Goal: Task Accomplishment & Management: Manage account settings

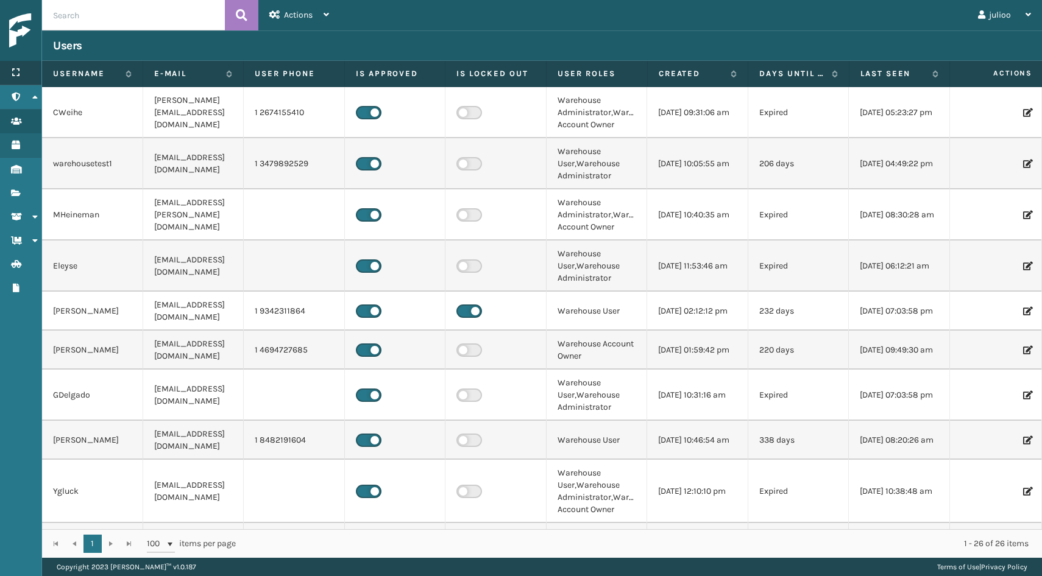
click at [17, 79] on div "Menu" at bounding box center [20, 73] width 41 height 24
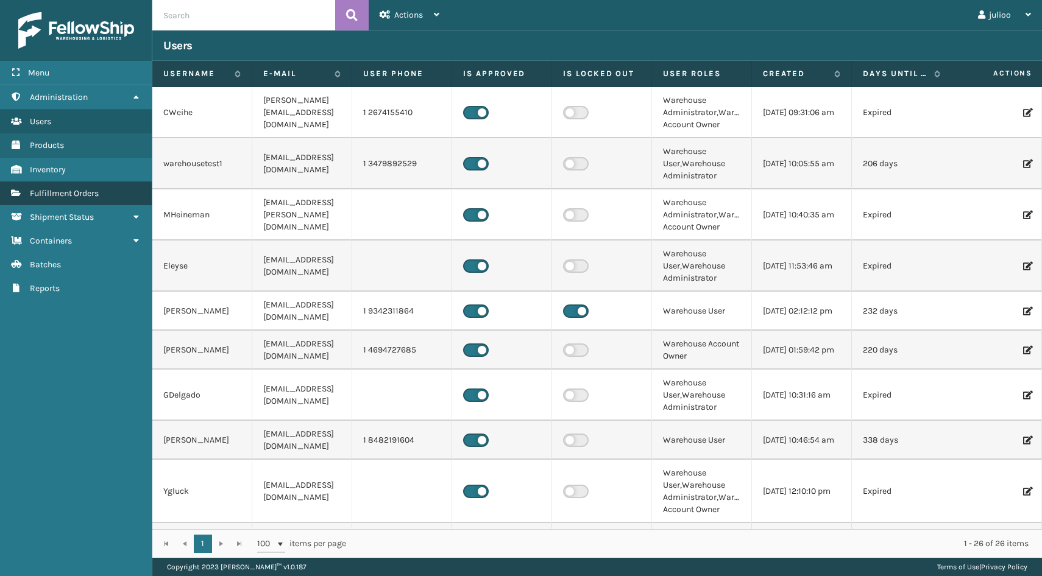
click at [66, 200] on link "Fulfillment Orders" at bounding box center [76, 194] width 152 height 24
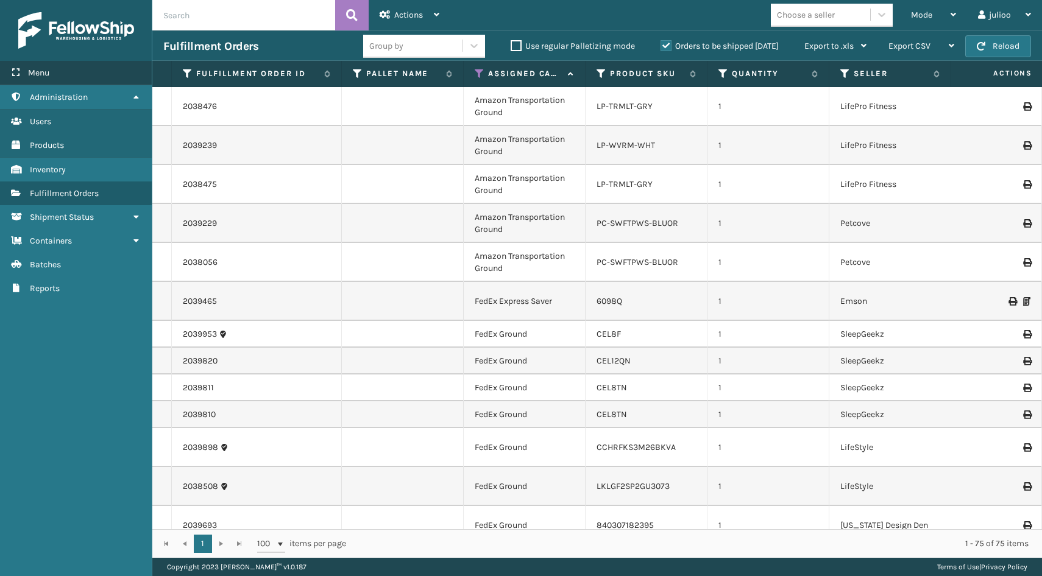
click at [38, 71] on span "Menu" at bounding box center [38, 73] width 21 height 10
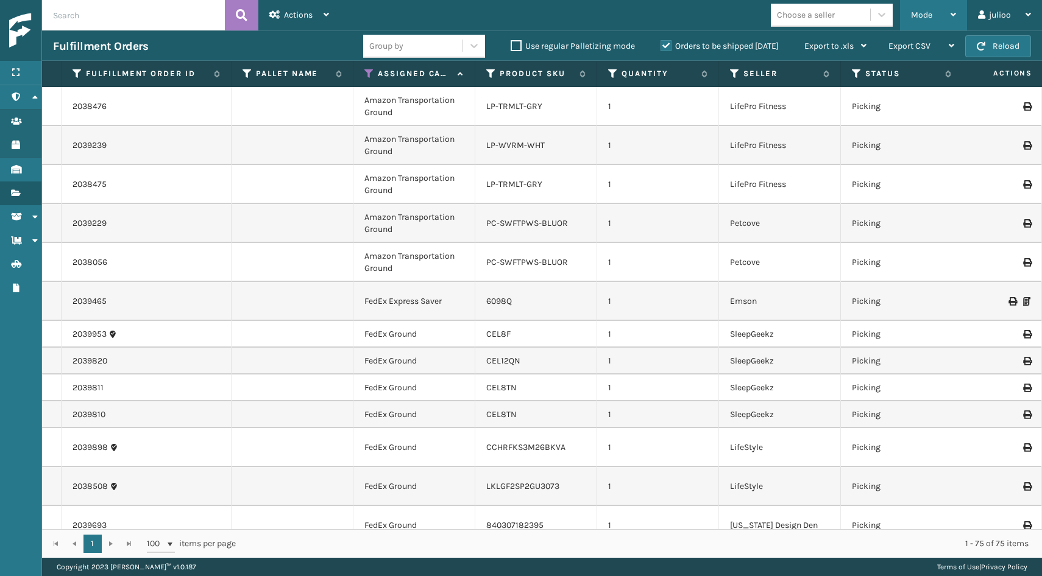
click at [942, 10] on div "Mode" at bounding box center [933, 15] width 45 height 30
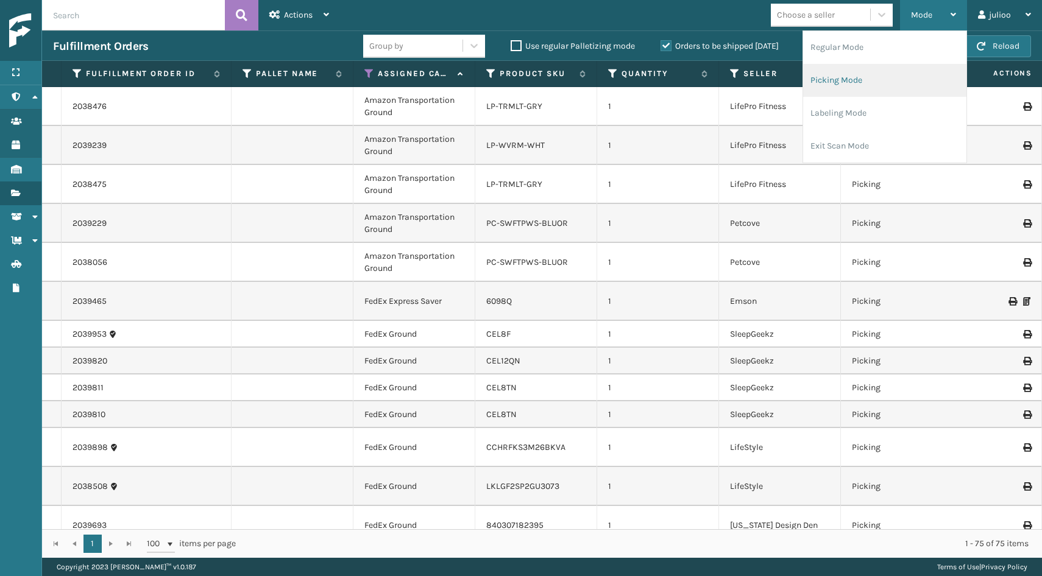
click at [883, 85] on li "Picking Mode" at bounding box center [884, 80] width 163 height 33
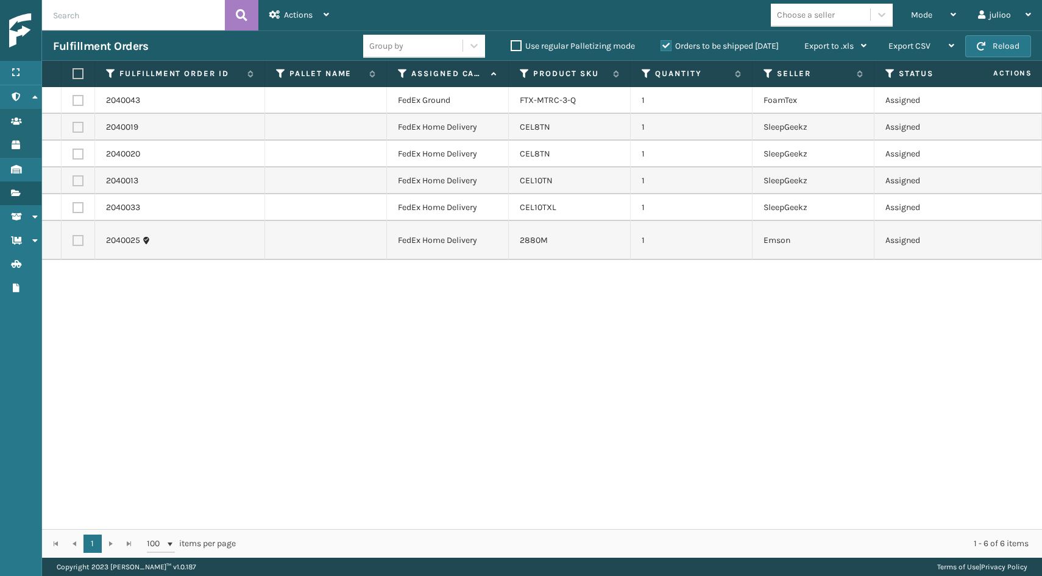
click at [76, 72] on label at bounding box center [76, 73] width 7 height 11
click at [73, 72] on input "checkbox" at bounding box center [73, 74] width 1 height 8
checkbox input "true"
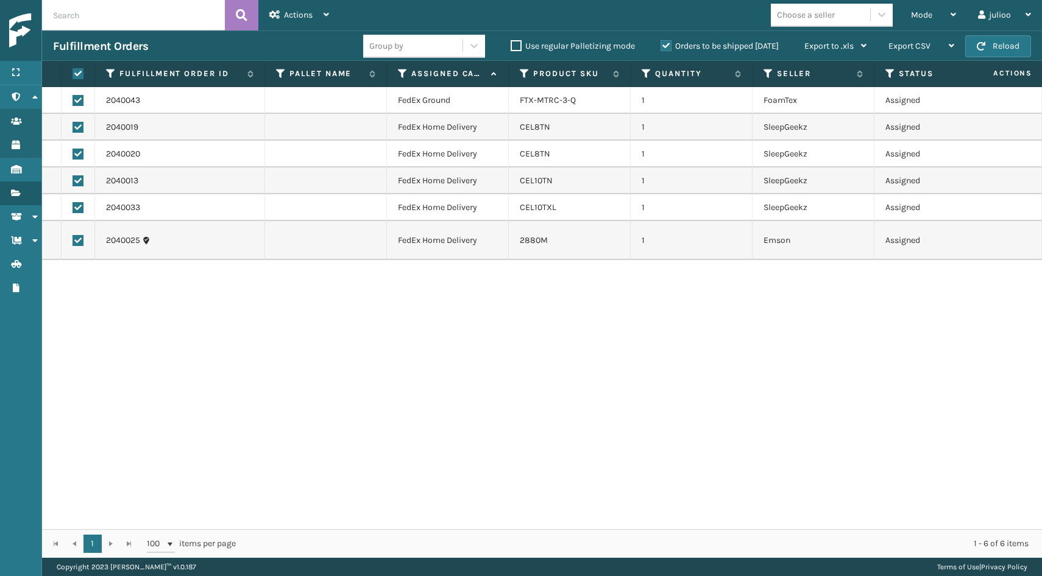
checkbox input "true"
click at [79, 239] on label at bounding box center [78, 240] width 11 height 11
click at [73, 239] on input "checkbox" at bounding box center [73, 239] width 1 height 8
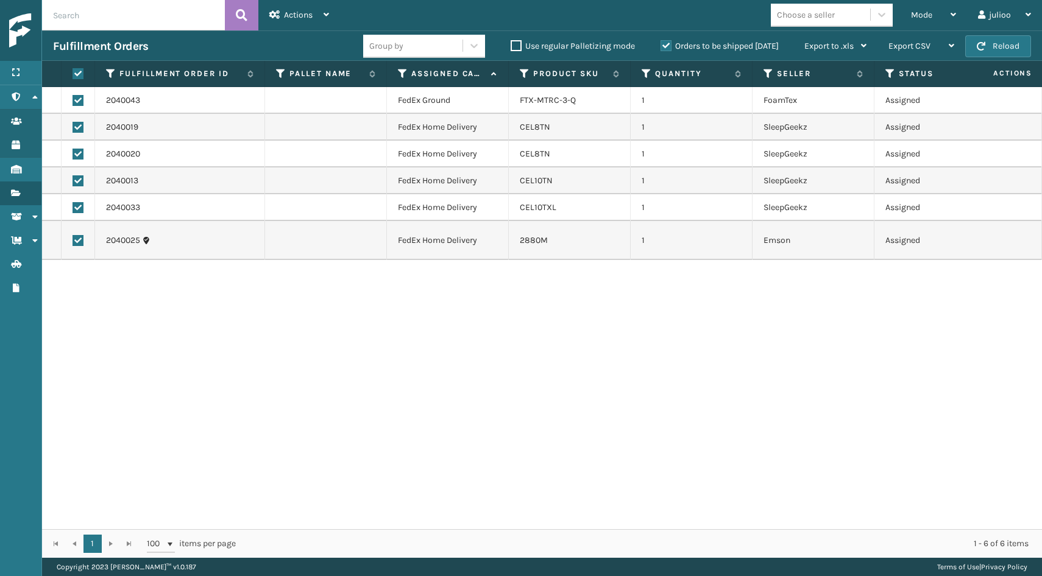
checkbox input "false"
click at [319, 13] on div "Actions" at bounding box center [299, 15] width 60 height 30
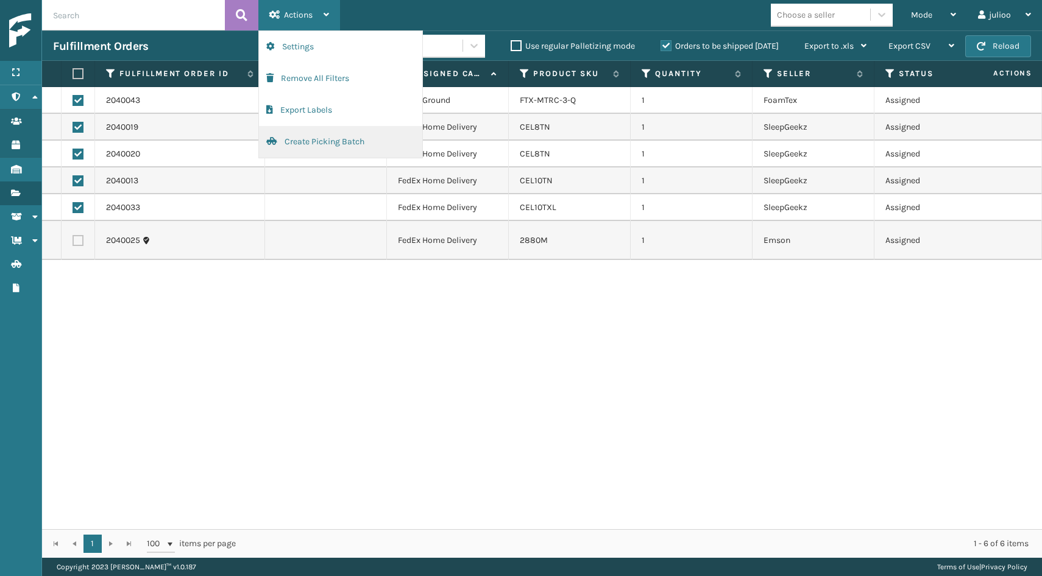
click at [365, 145] on button "Create Picking Batch" at bounding box center [340, 142] width 163 height 32
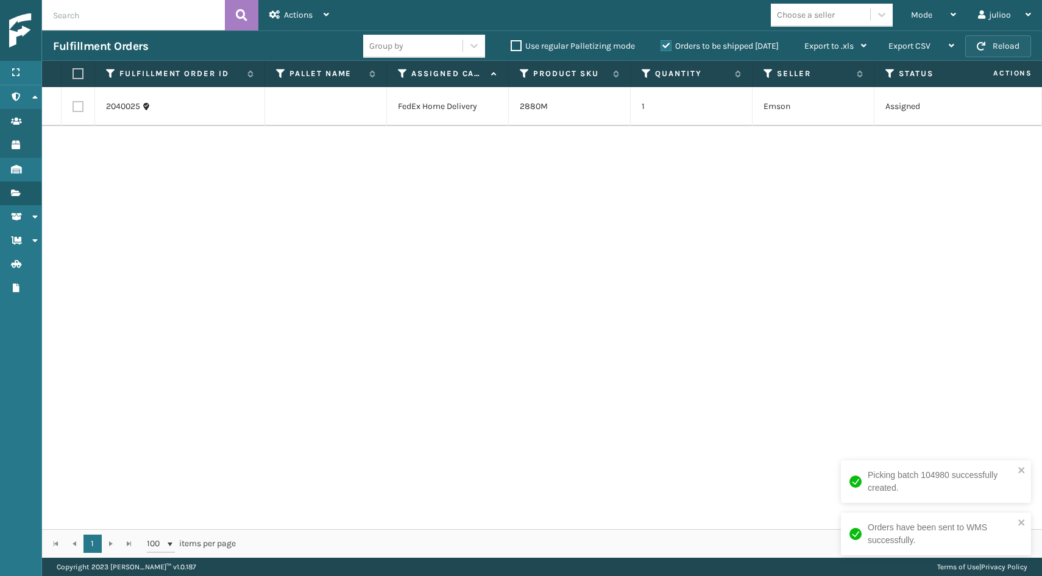
click at [1011, 48] on button "Reload" at bounding box center [998, 46] width 66 height 22
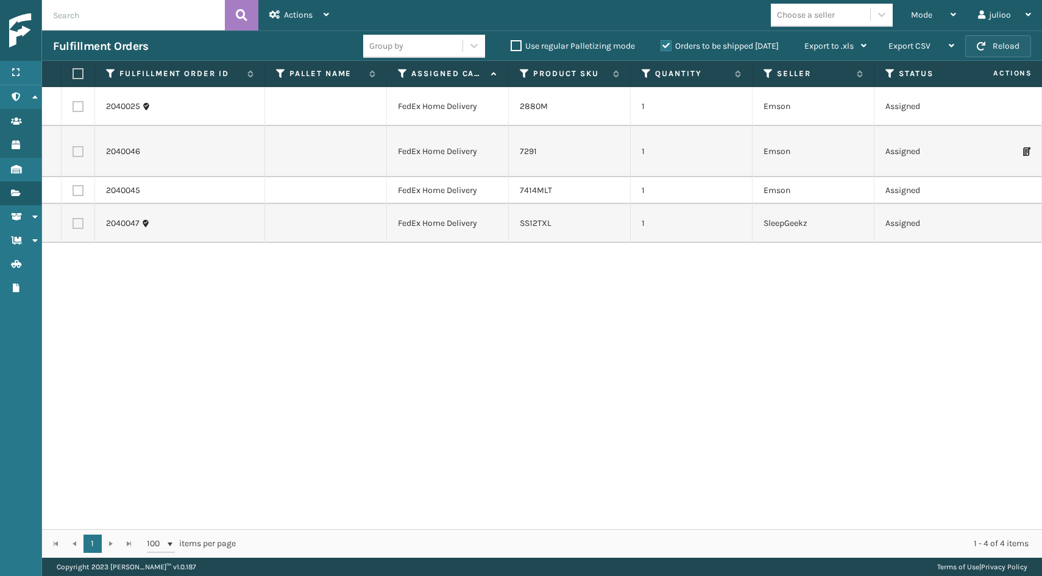
click at [1016, 46] on button "Reload" at bounding box center [998, 46] width 66 height 22
click at [1012, 41] on button "Reload" at bounding box center [998, 46] width 66 height 22
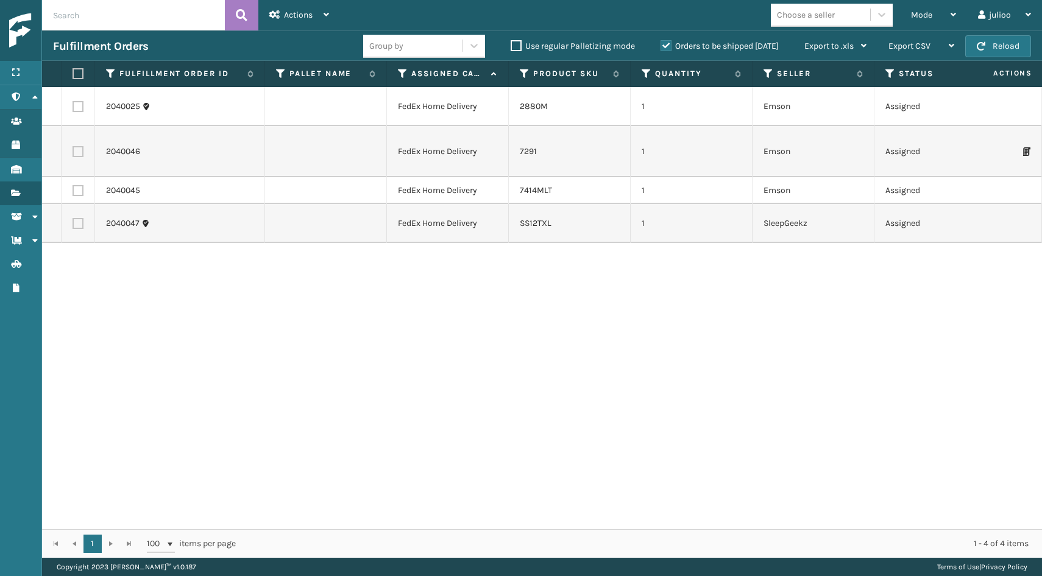
drag, startPoint x: 1012, startPoint y: 41, endPoint x: 358, endPoint y: 41, distance: 653.2
click at [358, 41] on div "Fulfillment Orders Group by Use regular Palletizing mode Orders to be shipped […" at bounding box center [542, 45] width 1000 height 30
click at [985, 45] on span "button" at bounding box center [981, 46] width 9 height 9
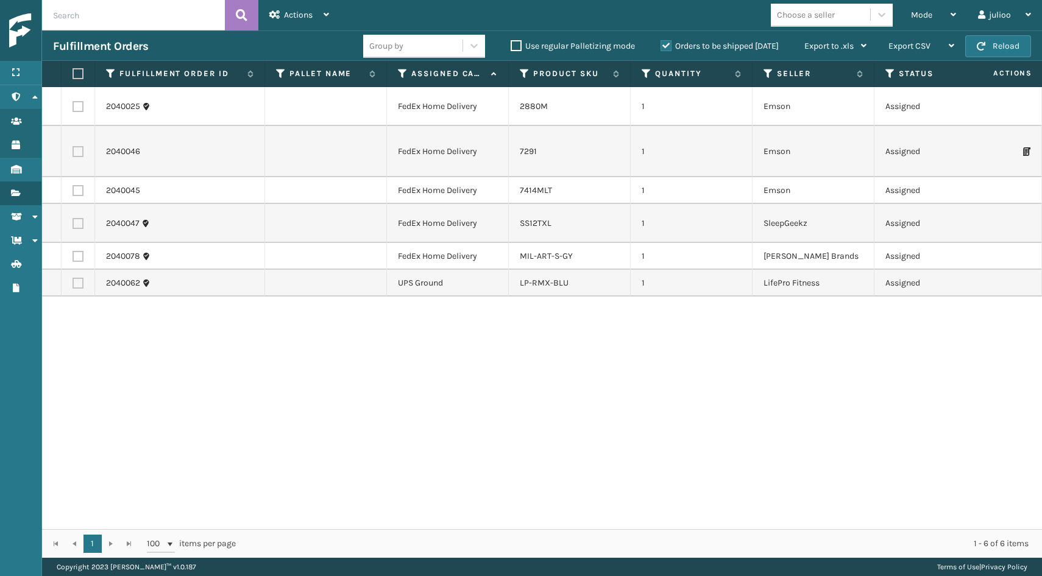
click at [985, 45] on span "button" at bounding box center [981, 46] width 9 height 9
click at [983, 43] on span "button" at bounding box center [981, 46] width 9 height 9
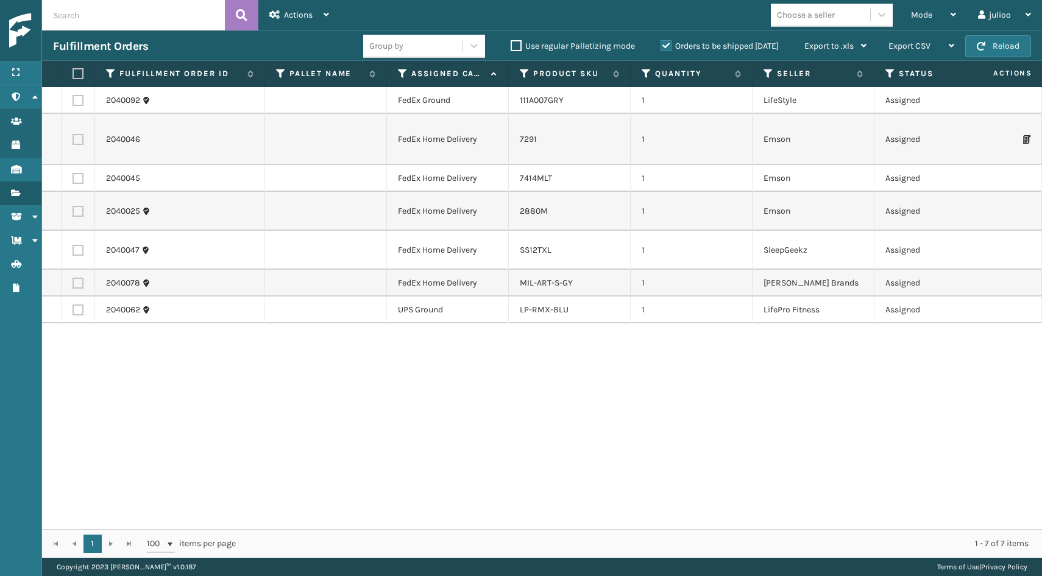
click at [983, 43] on span "button" at bounding box center [981, 46] width 9 height 9
click at [984, 51] on button "Reload" at bounding box center [998, 46] width 66 height 22
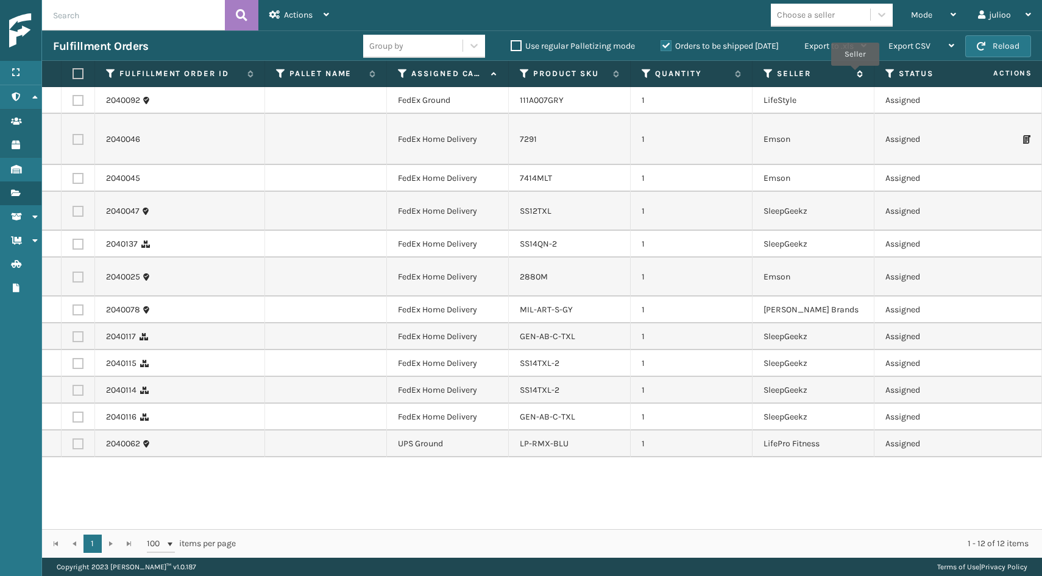
click at [855, 74] on icon at bounding box center [858, 73] width 10 height 7
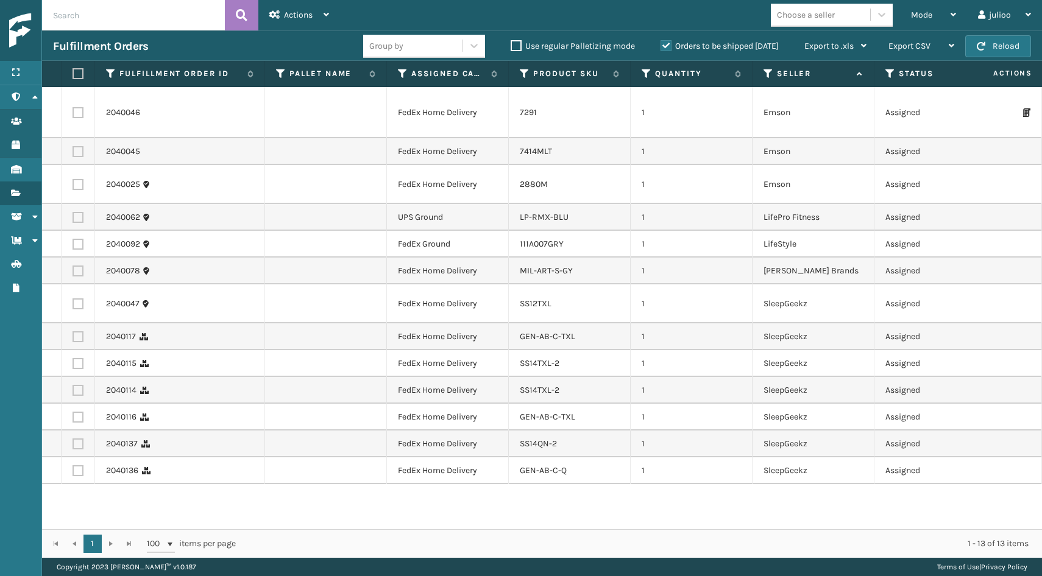
click at [75, 466] on label at bounding box center [78, 471] width 11 height 11
click at [73, 466] on input "checkbox" at bounding box center [73, 470] width 1 height 8
checkbox input "true"
click at [76, 439] on label at bounding box center [78, 444] width 11 height 11
click at [73, 439] on input "checkbox" at bounding box center [73, 443] width 1 height 8
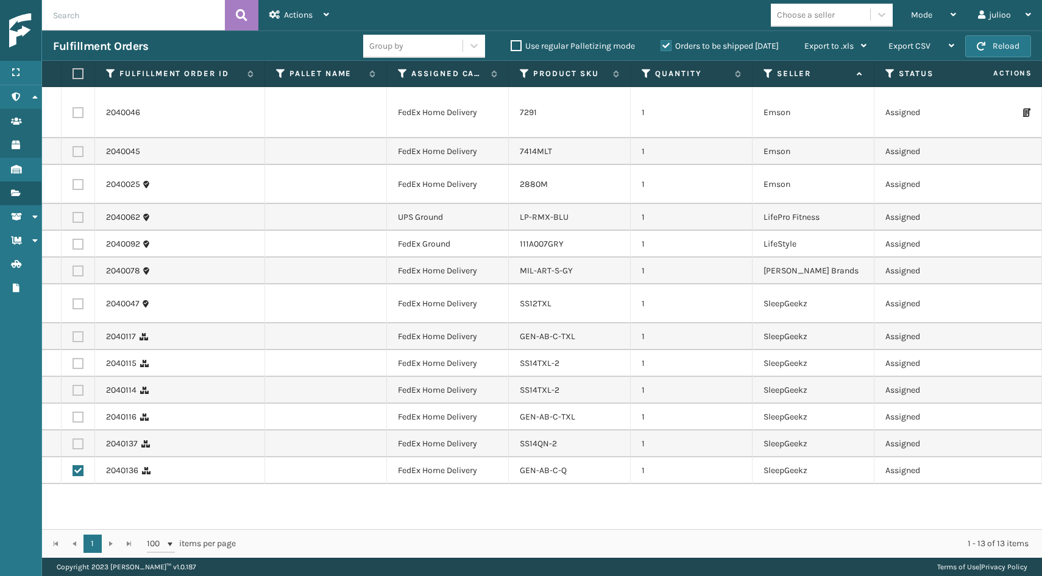
checkbox input "true"
click at [79, 412] on label at bounding box center [78, 417] width 11 height 11
click at [73, 412] on input "checkbox" at bounding box center [73, 416] width 1 height 8
checkbox input "true"
click at [75, 385] on label at bounding box center [78, 390] width 11 height 11
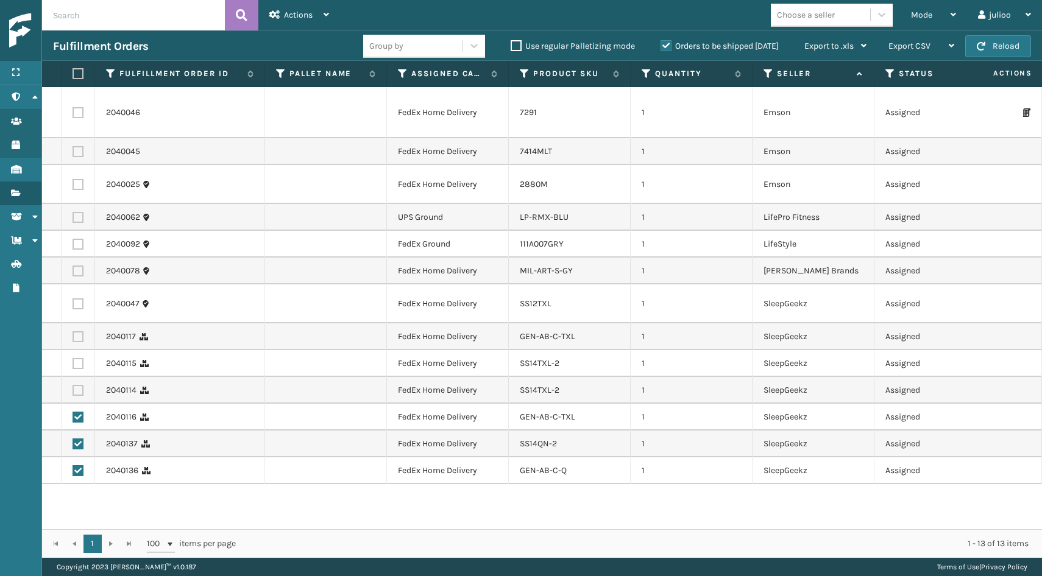
click at [73, 385] on input "checkbox" at bounding box center [73, 389] width 1 height 8
checkbox input "true"
click at [76, 358] on label at bounding box center [78, 363] width 11 height 11
click at [73, 358] on input "checkbox" at bounding box center [73, 362] width 1 height 8
checkbox input "true"
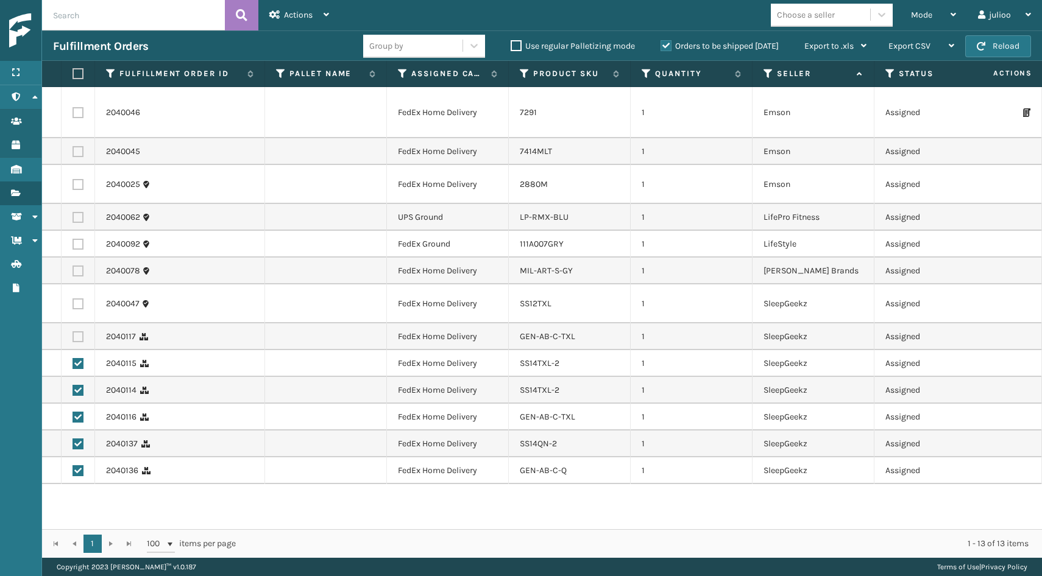
click at [78, 331] on label at bounding box center [78, 336] width 11 height 11
click at [73, 331] on input "checkbox" at bounding box center [73, 335] width 1 height 8
checkbox input "true"
click at [77, 299] on label at bounding box center [78, 304] width 11 height 11
click at [73, 299] on input "checkbox" at bounding box center [73, 303] width 1 height 8
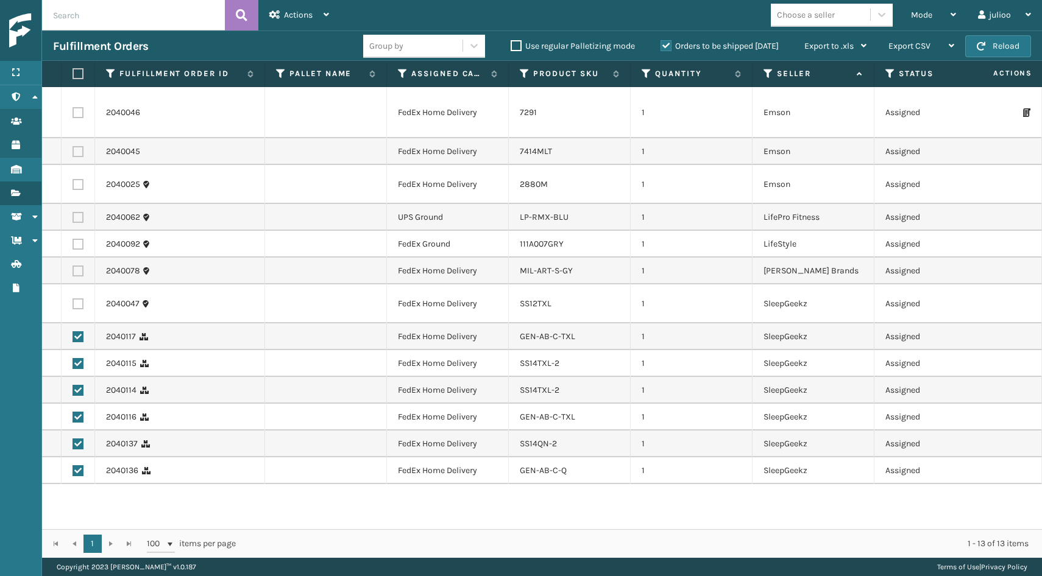
checkbox input "true"
click at [77, 266] on label at bounding box center [78, 271] width 11 height 11
click at [73, 266] on input "checkbox" at bounding box center [73, 270] width 1 height 8
checkbox input "true"
click at [319, 13] on div "Actions" at bounding box center [299, 15] width 60 height 30
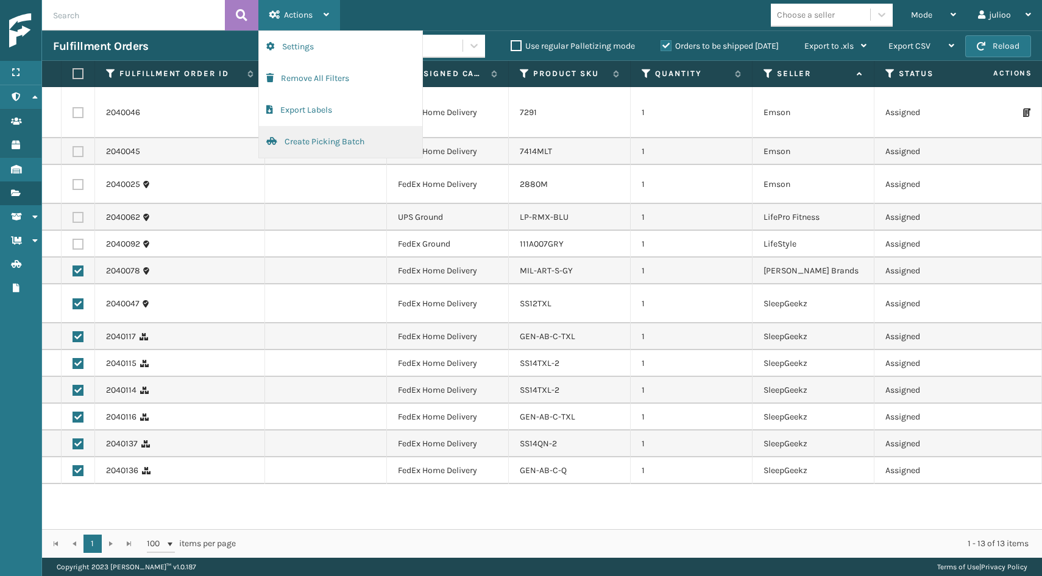
click at [294, 137] on button "Create Picking Batch" at bounding box center [340, 142] width 163 height 32
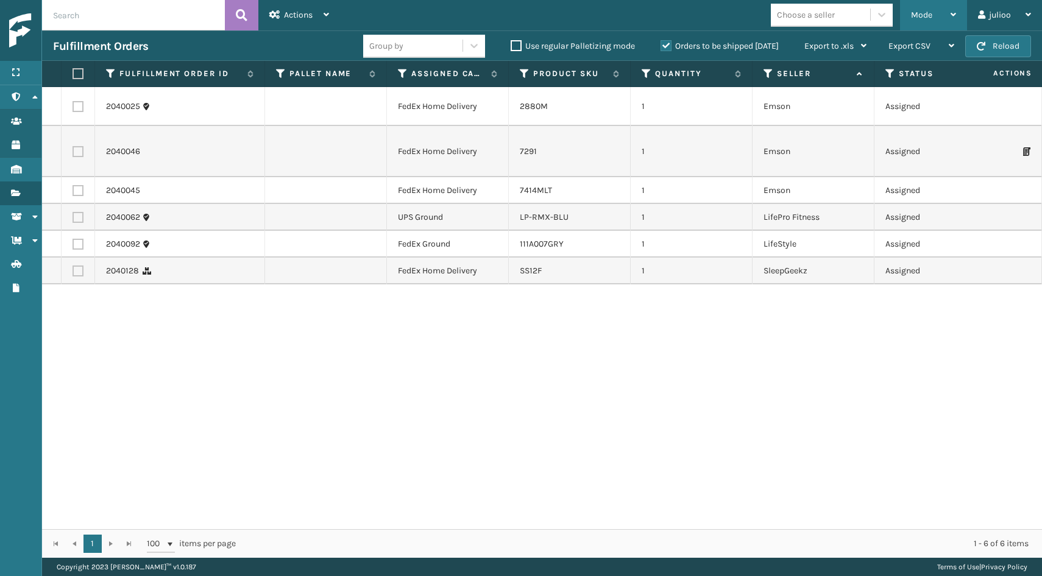
click at [919, 11] on span "Mode" at bounding box center [921, 15] width 21 height 10
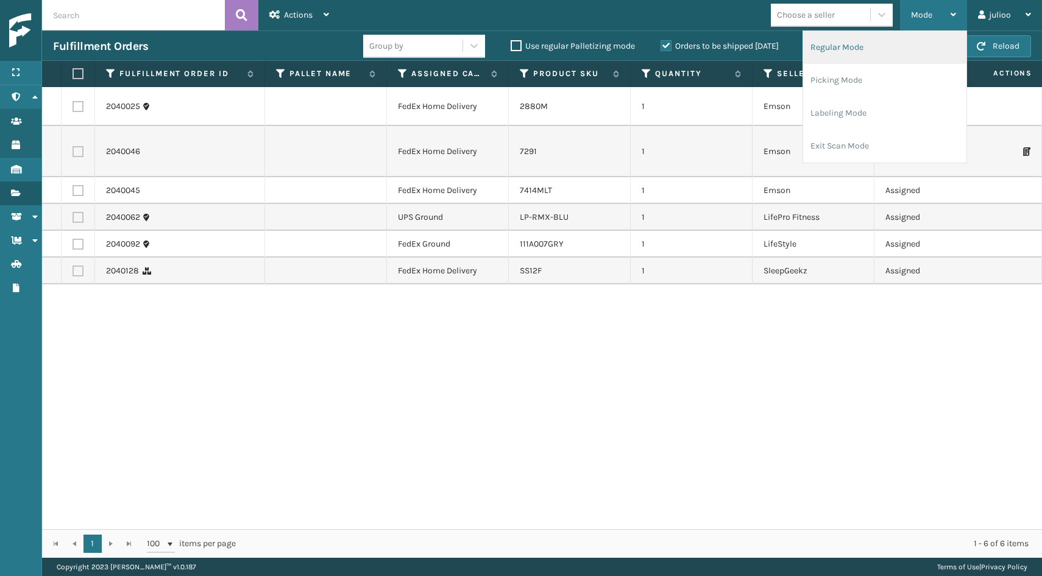
click at [892, 48] on li "Regular Mode" at bounding box center [884, 47] width 163 height 33
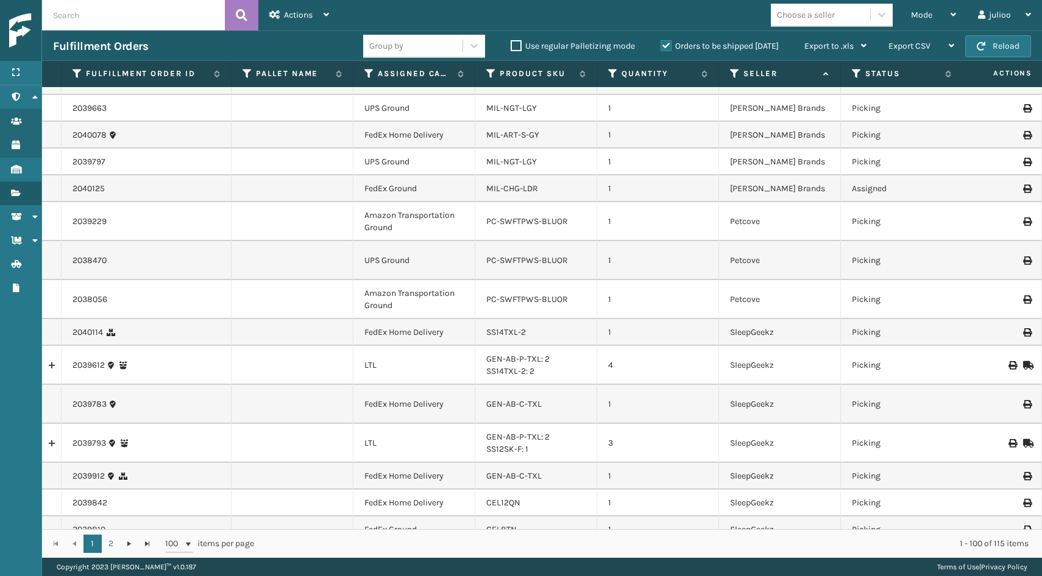
scroll to position [2400, 0]
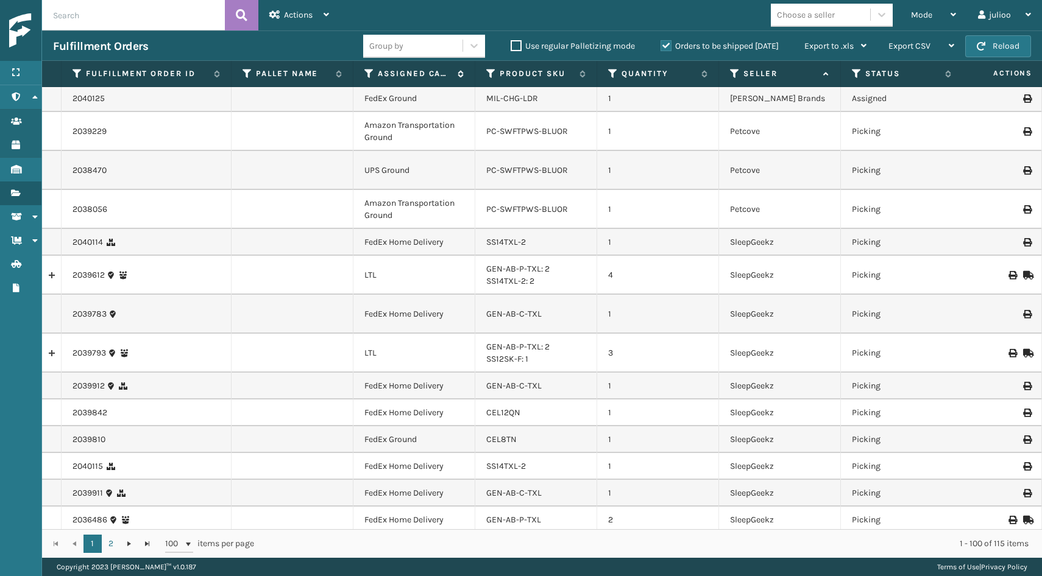
click at [368, 69] on icon at bounding box center [369, 73] width 10 height 11
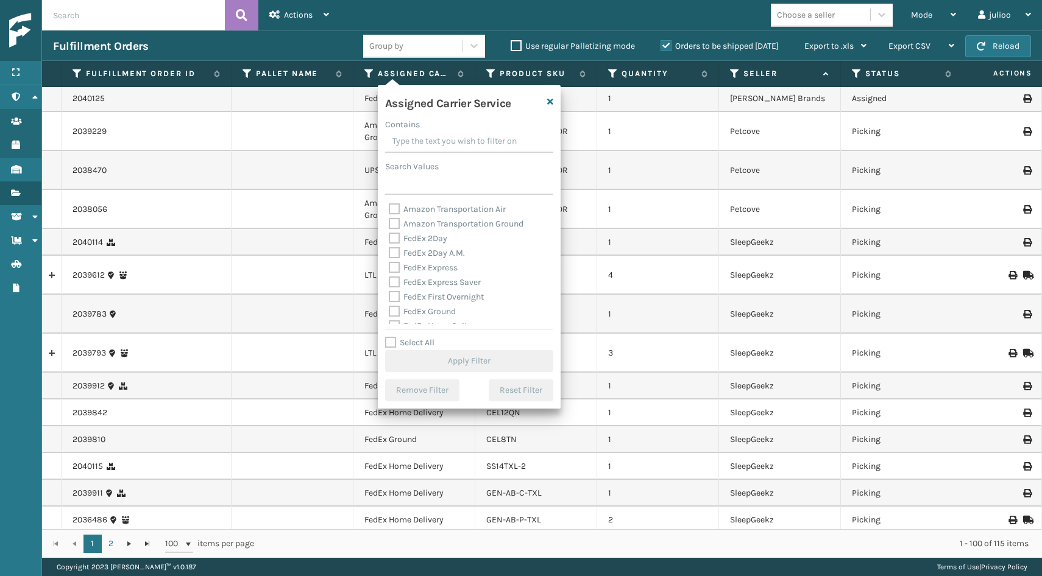
click at [394, 342] on label "Select All" at bounding box center [409, 343] width 49 height 10
click at [394, 337] on input "Select All" at bounding box center [476, 336] width 183 height 1
checkbox input "true"
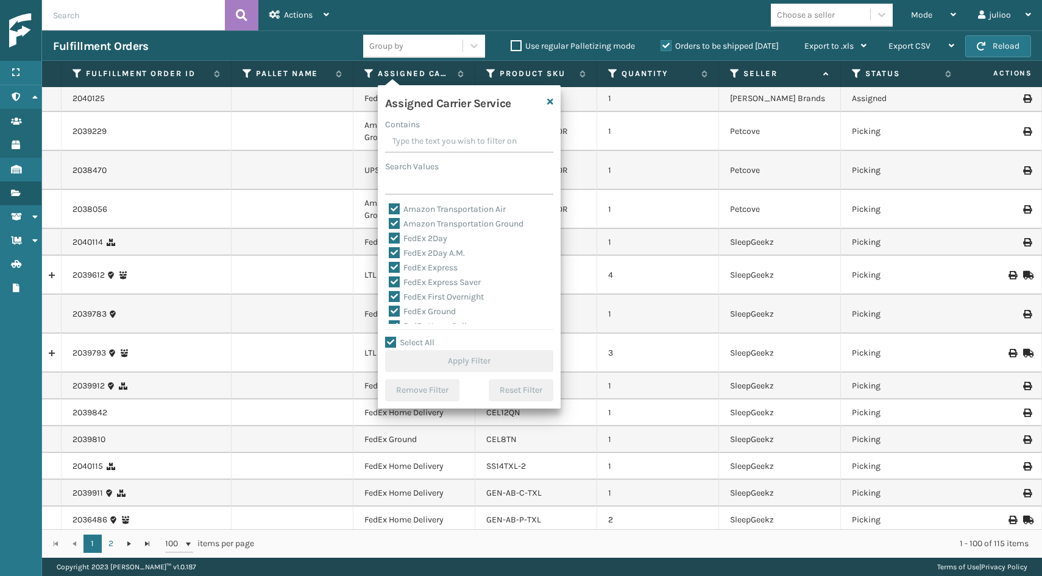
checkbox input "true"
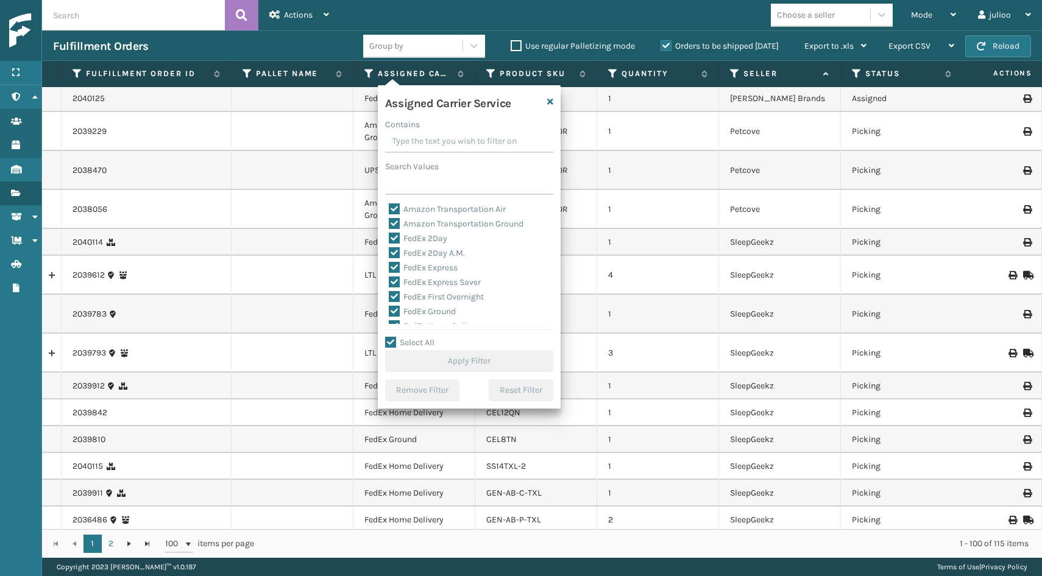
checkbox input "true"
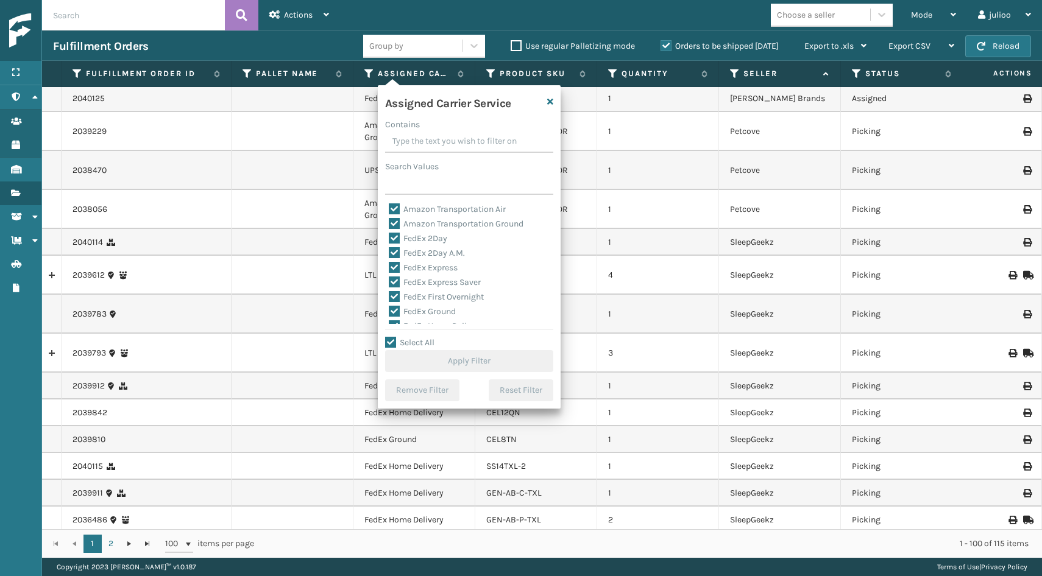
checkbox input "true"
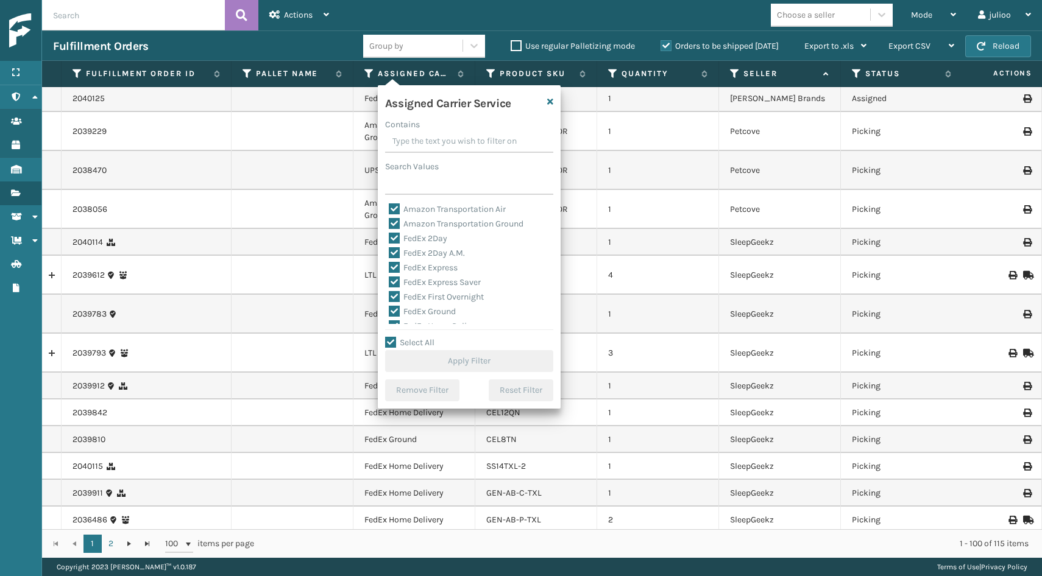
checkbox input "true"
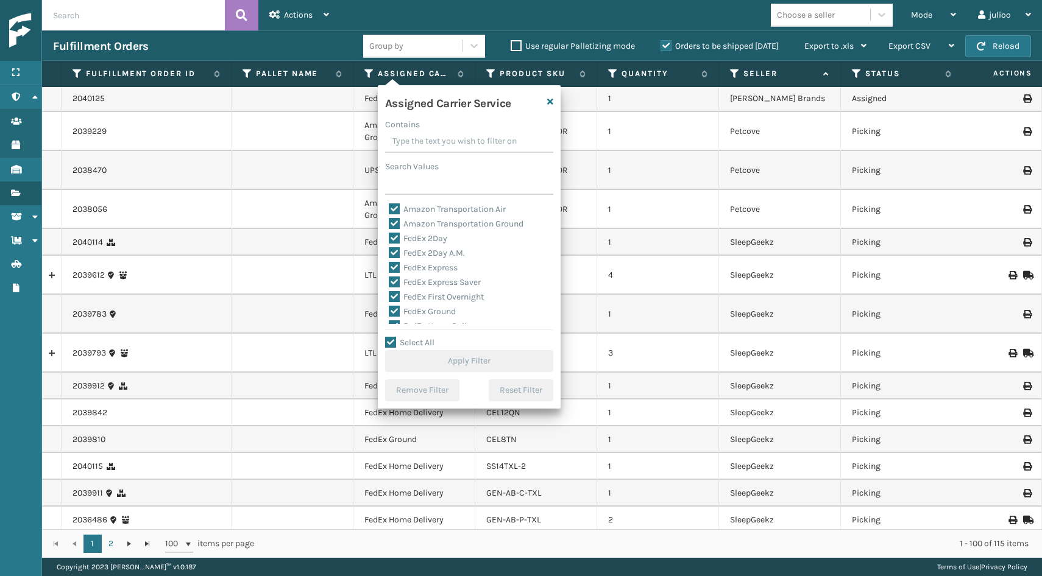
checkbox input "true"
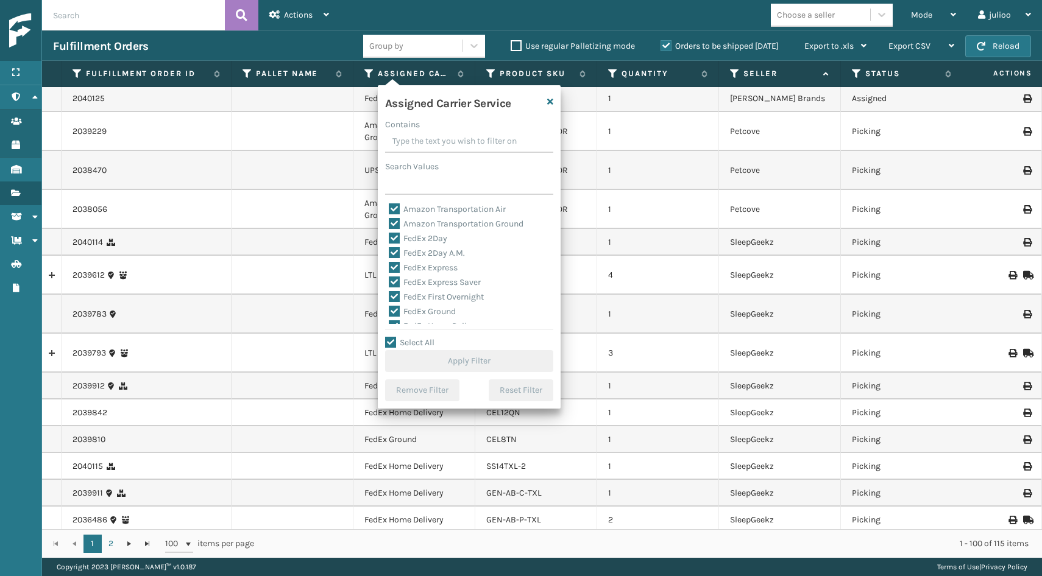
checkbox input "true"
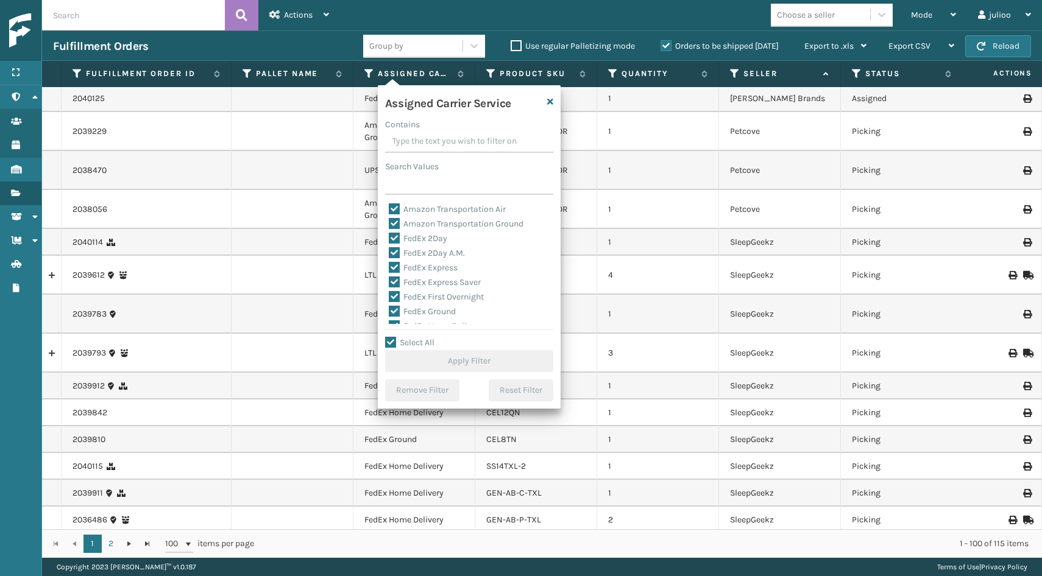
checkbox input "true"
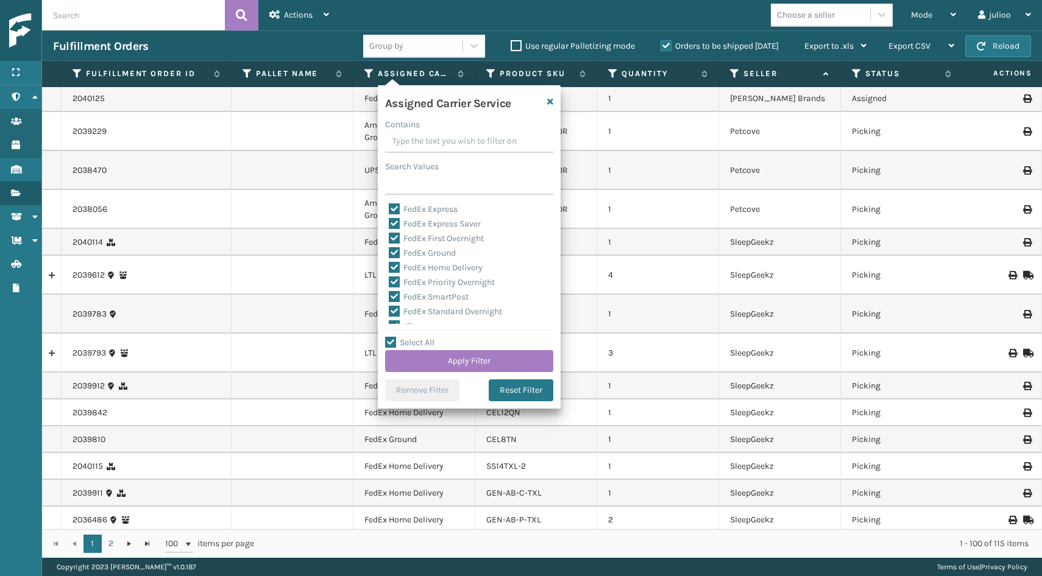
scroll to position [80, 0]
click at [395, 303] on label "LTL" at bounding box center [402, 305] width 27 height 10
click at [389, 303] on input "LTL" at bounding box center [389, 302] width 1 height 8
checkbox input "false"
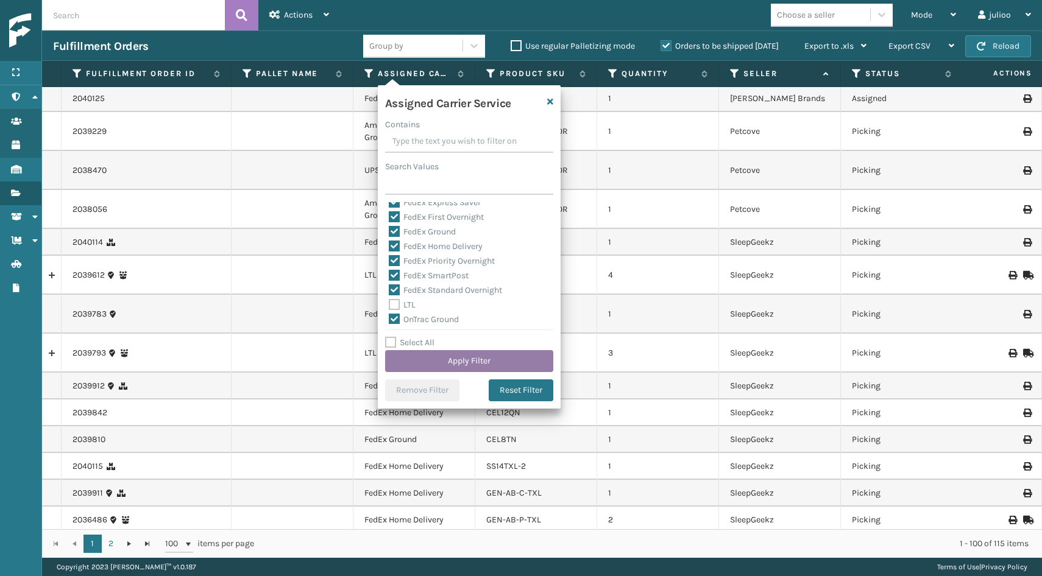
click at [425, 359] on button "Apply Filter" at bounding box center [469, 361] width 168 height 22
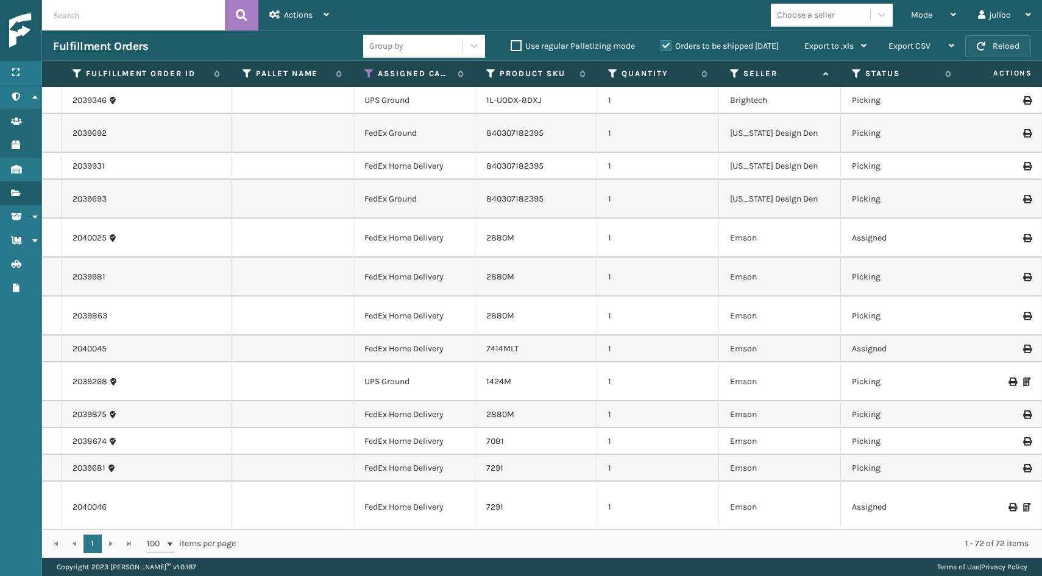
click at [1009, 52] on button "Reload" at bounding box center [998, 46] width 66 height 22
click at [929, 16] on span "Mode" at bounding box center [921, 15] width 21 height 10
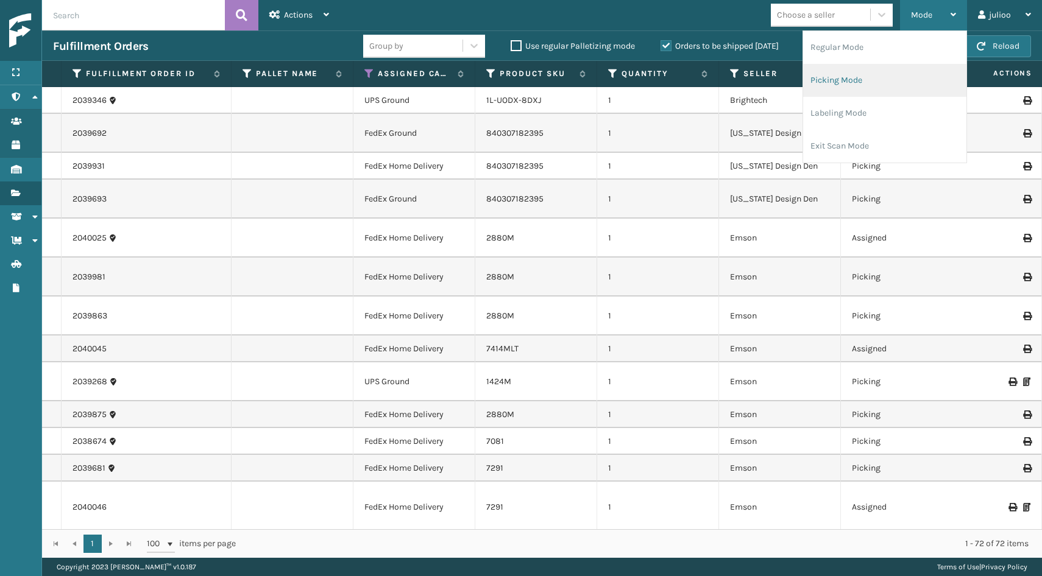
click at [895, 66] on li "Picking Mode" at bounding box center [884, 80] width 163 height 33
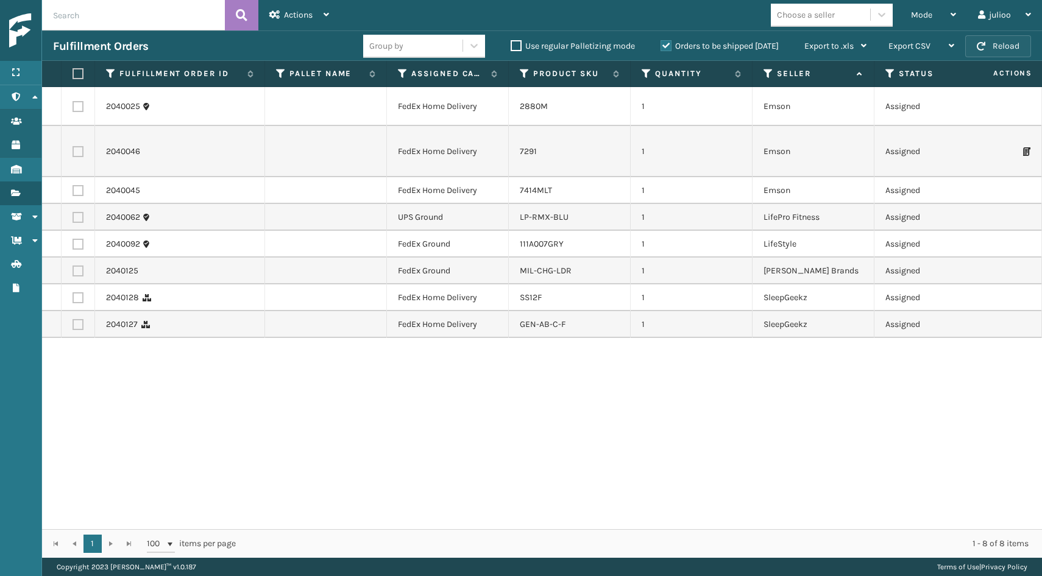
click at [999, 46] on button "Reload" at bounding box center [998, 46] width 66 height 22
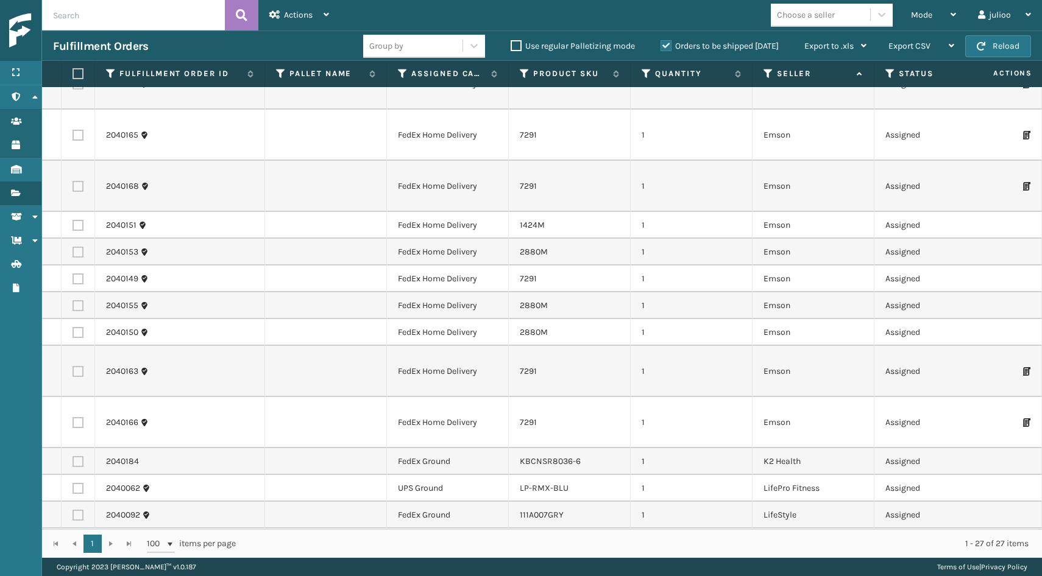
scroll to position [440, 0]
click at [405, 77] on icon at bounding box center [403, 73] width 10 height 11
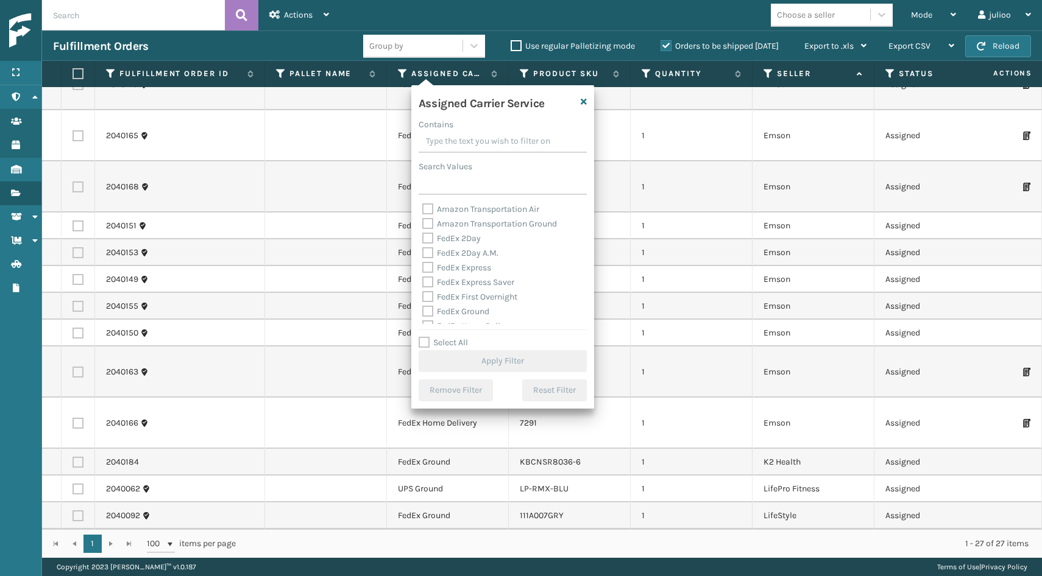
click at [424, 344] on label "Select All" at bounding box center [443, 343] width 49 height 10
click at [424, 337] on input "Select All" at bounding box center [510, 336] width 183 height 1
checkbox input "true"
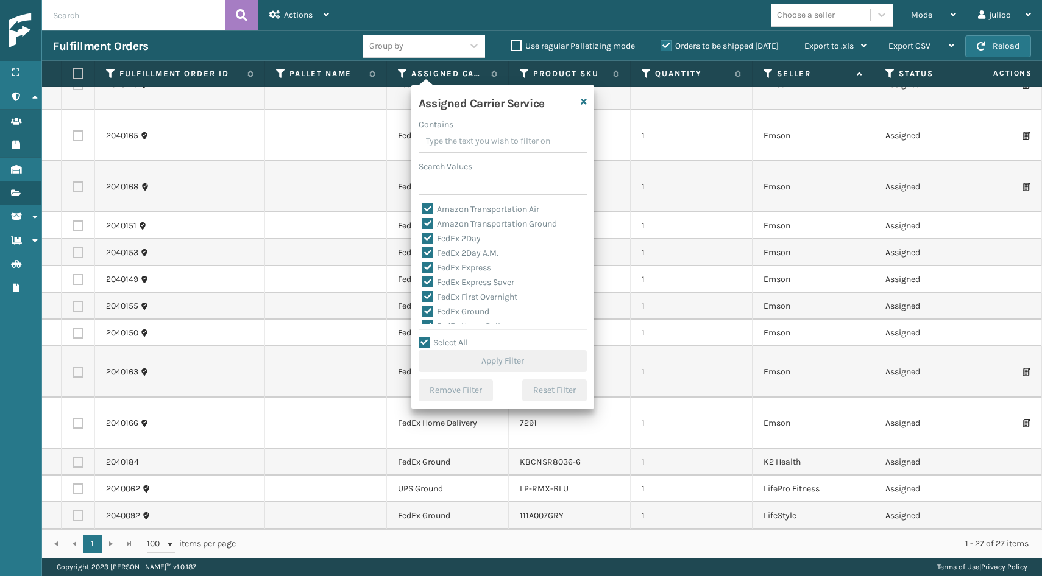
checkbox input "true"
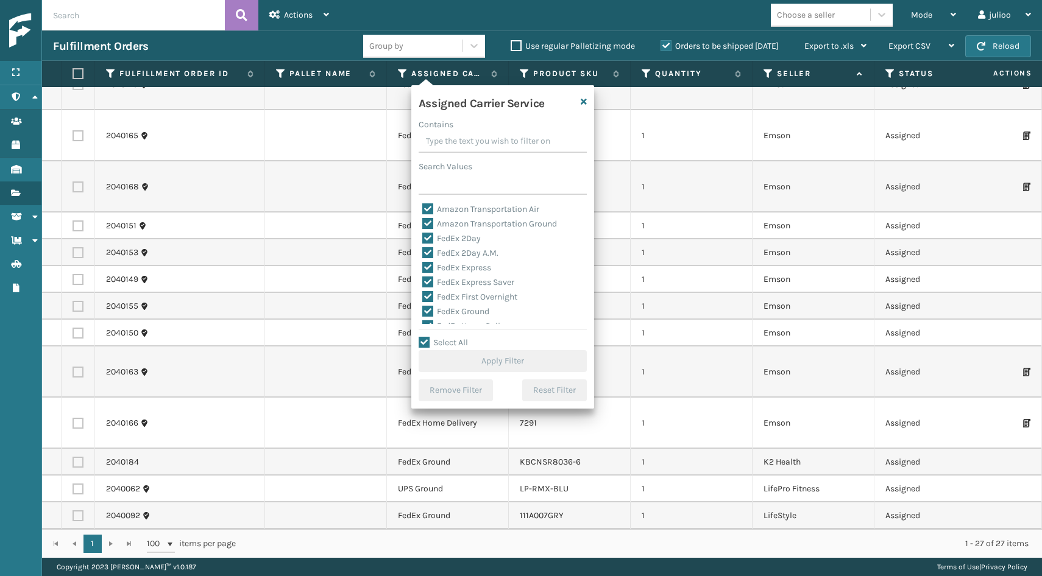
checkbox input "true"
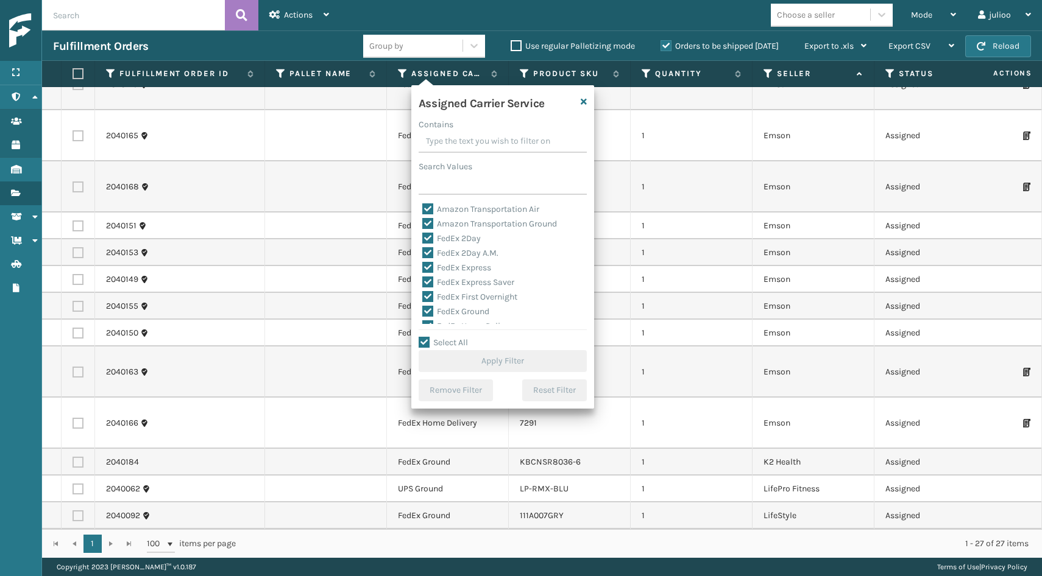
checkbox input "true"
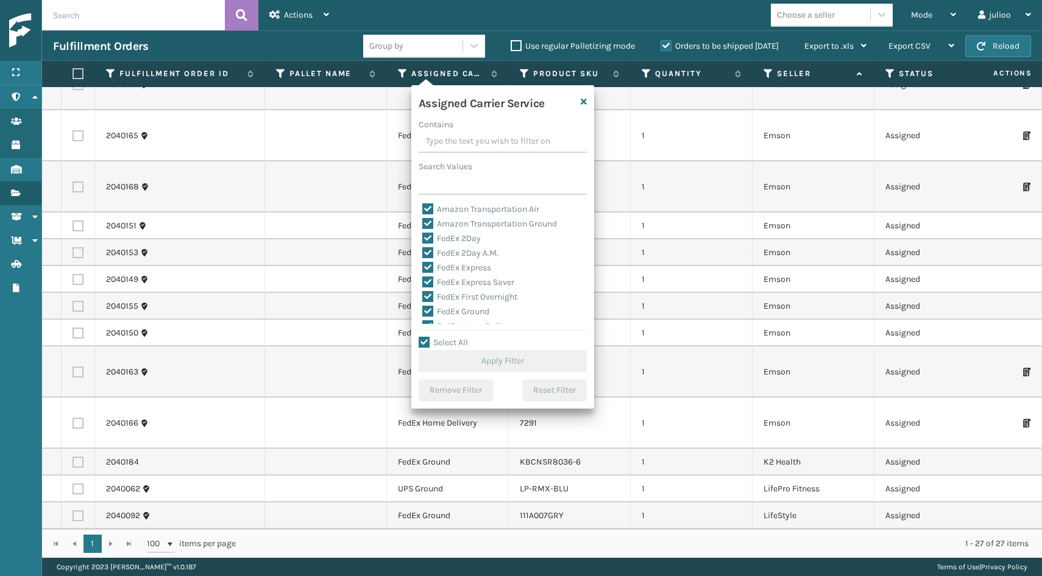
checkbox input "true"
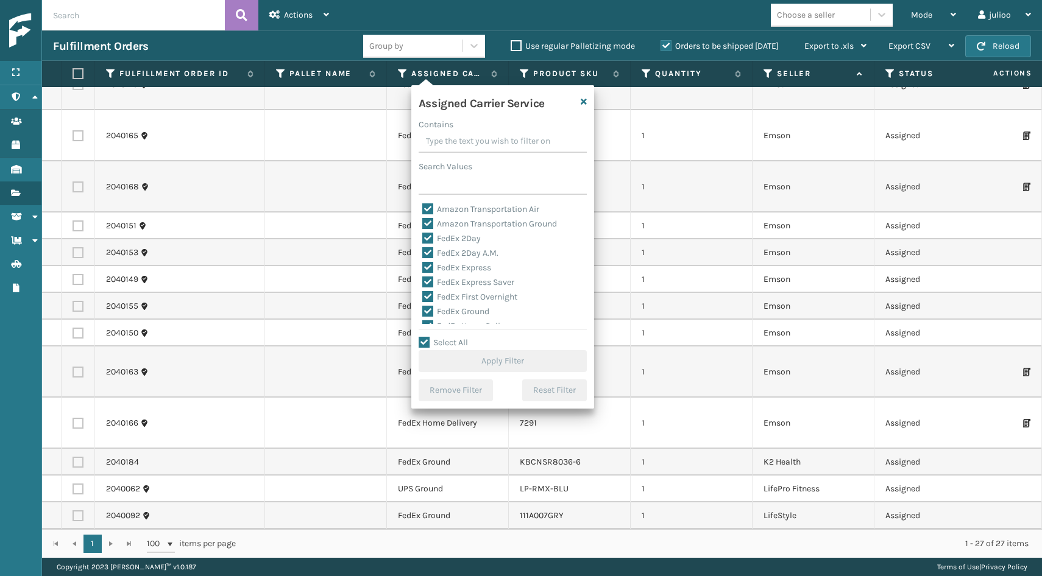
checkbox input "true"
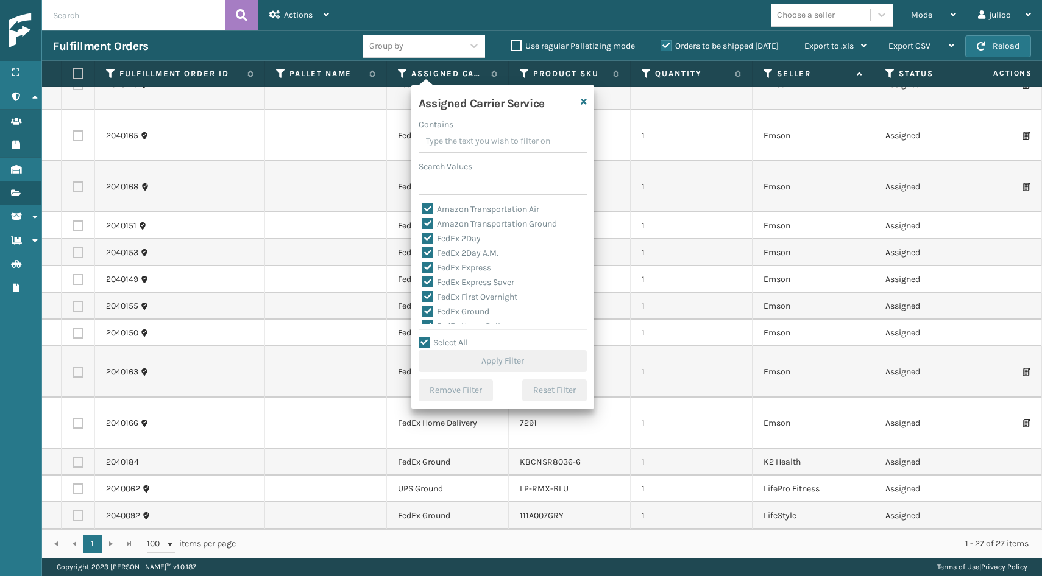
checkbox input "true"
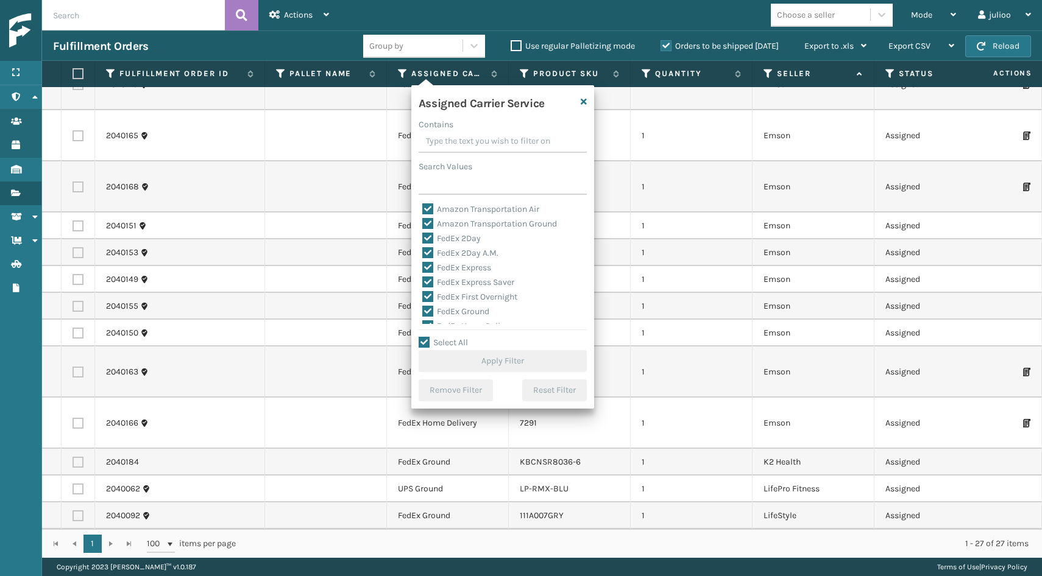
checkbox input "true"
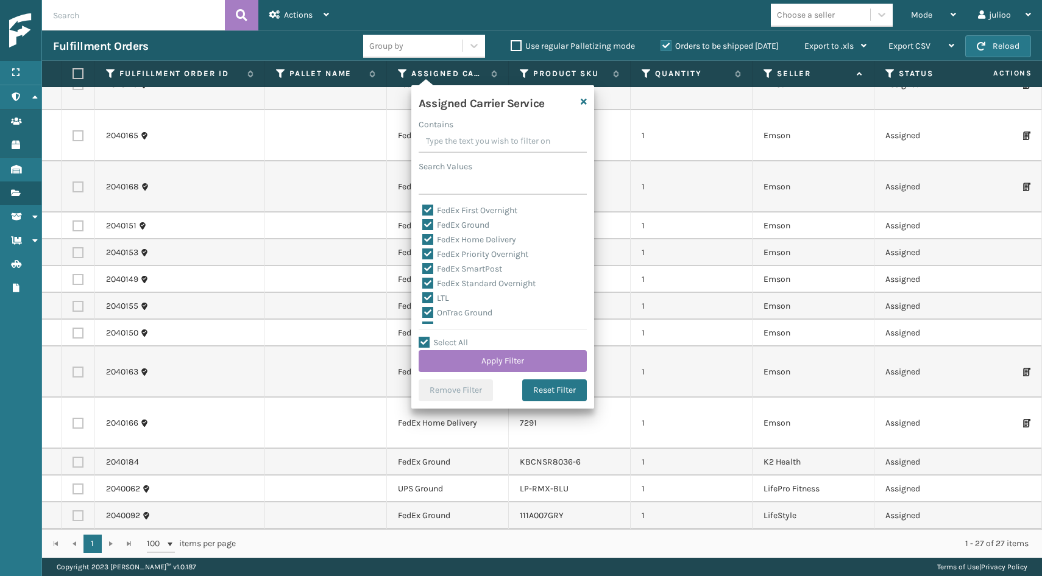
scroll to position [93, 0]
click at [430, 294] on label "LTL" at bounding box center [435, 292] width 27 height 10
click at [423, 293] on input "LTL" at bounding box center [422, 289] width 1 height 8
checkbox input "false"
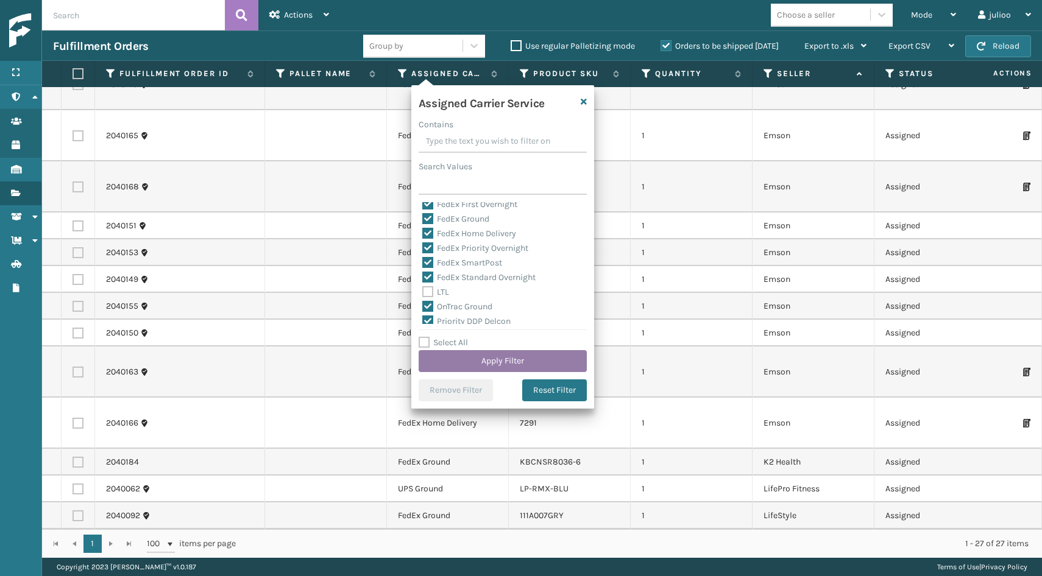
click at [470, 358] on button "Apply Filter" at bounding box center [503, 361] width 168 height 22
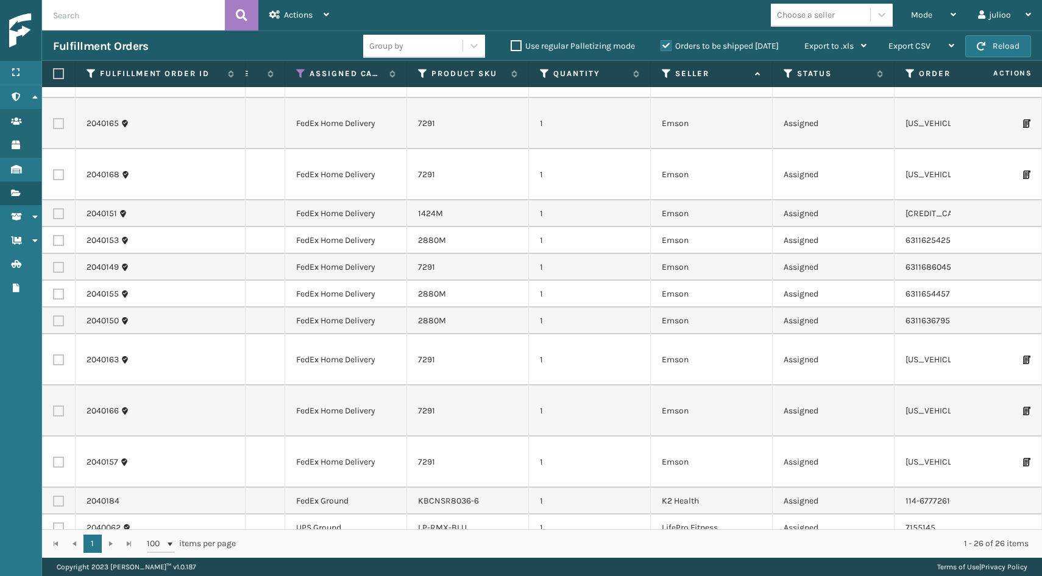
scroll to position [401, 43]
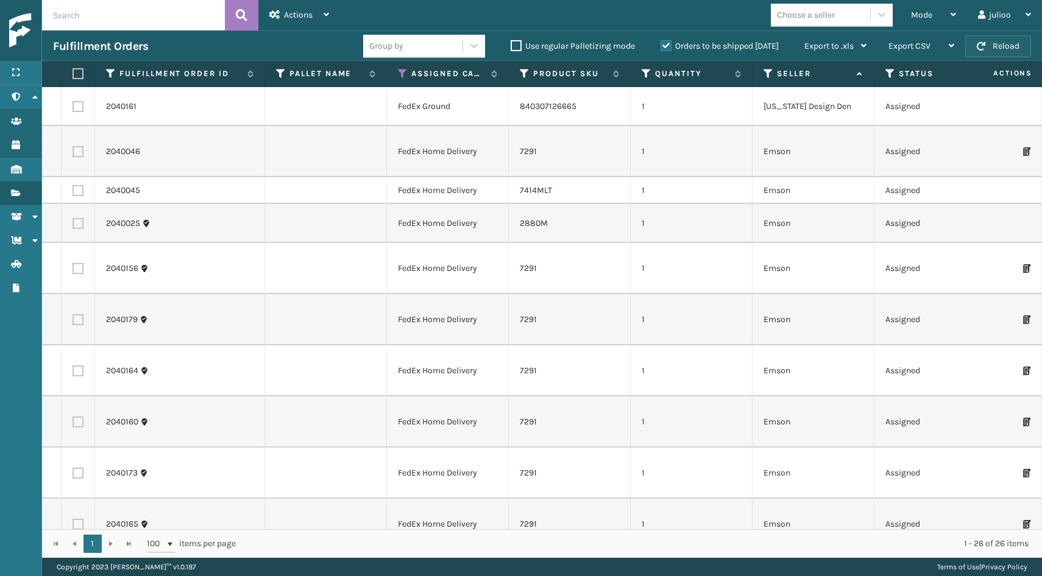
click at [994, 52] on button "Reload" at bounding box center [998, 46] width 66 height 22
click at [984, 49] on span "button" at bounding box center [981, 46] width 9 height 9
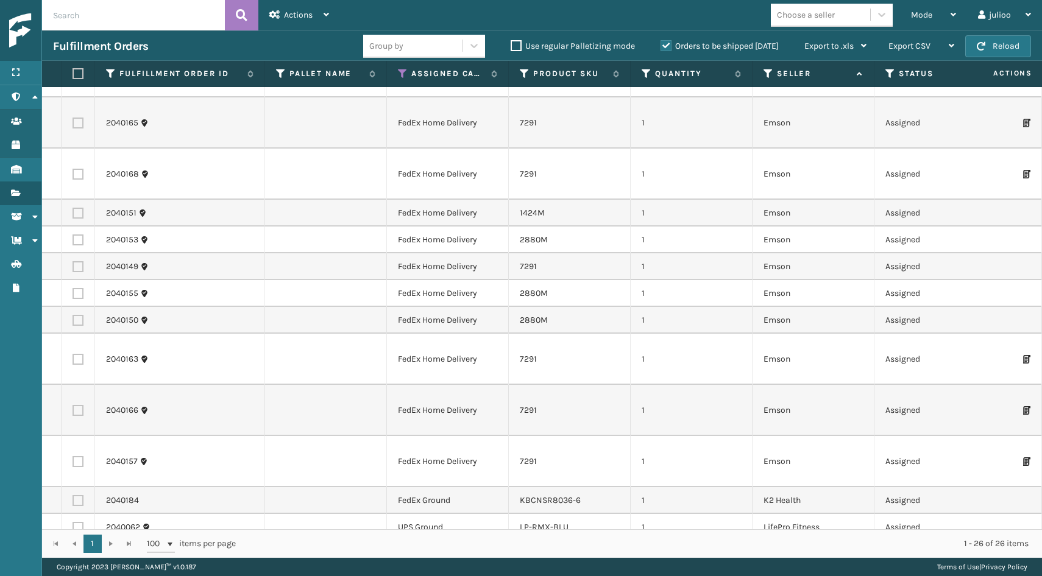
scroll to position [401, 0]
click at [988, 44] on button "Reload" at bounding box center [998, 46] width 66 height 22
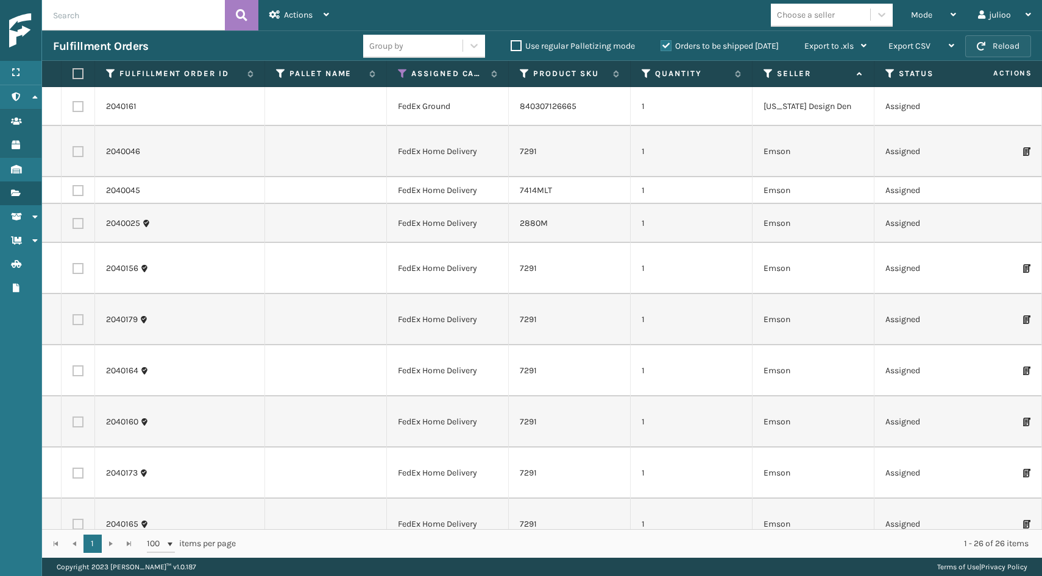
click at [988, 50] on button "Reload" at bounding box center [998, 46] width 66 height 22
click at [77, 82] on th at bounding box center [79, 74] width 34 height 26
click at [80, 73] on label at bounding box center [76, 73] width 7 height 11
click at [73, 73] on input "checkbox" at bounding box center [73, 74] width 1 height 8
checkbox input "true"
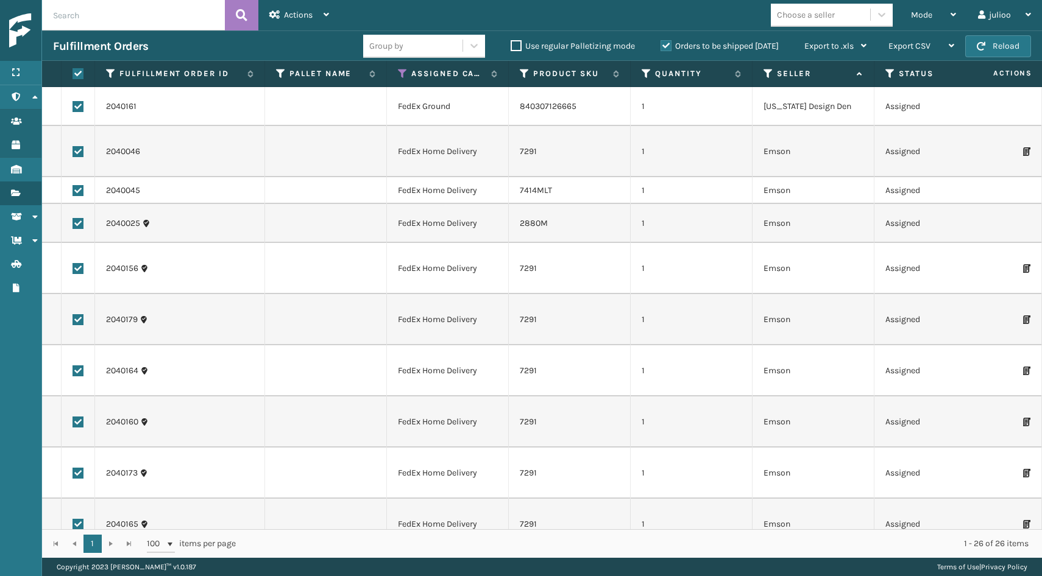
checkbox input "true"
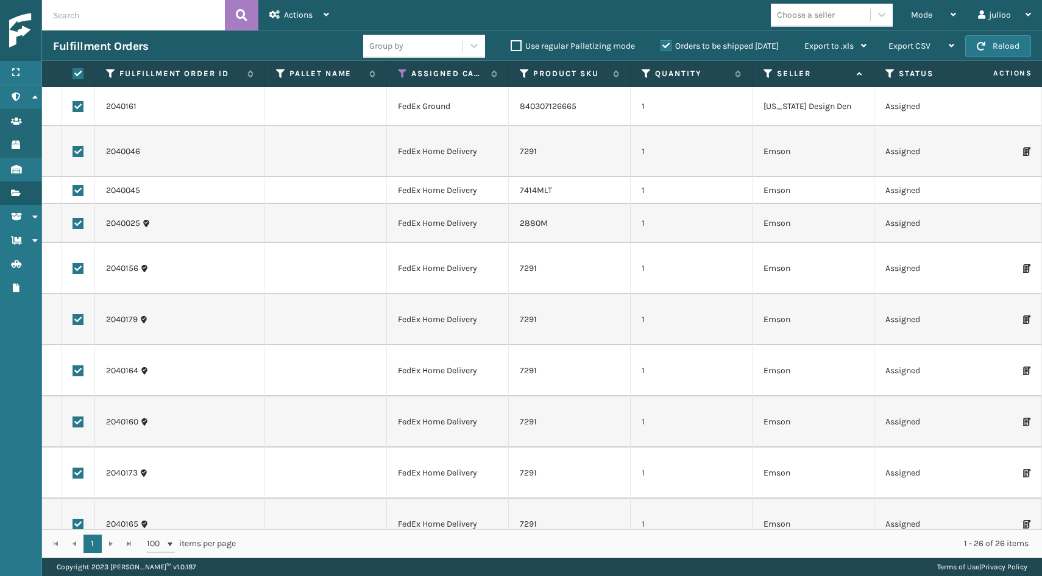
checkbox input "true"
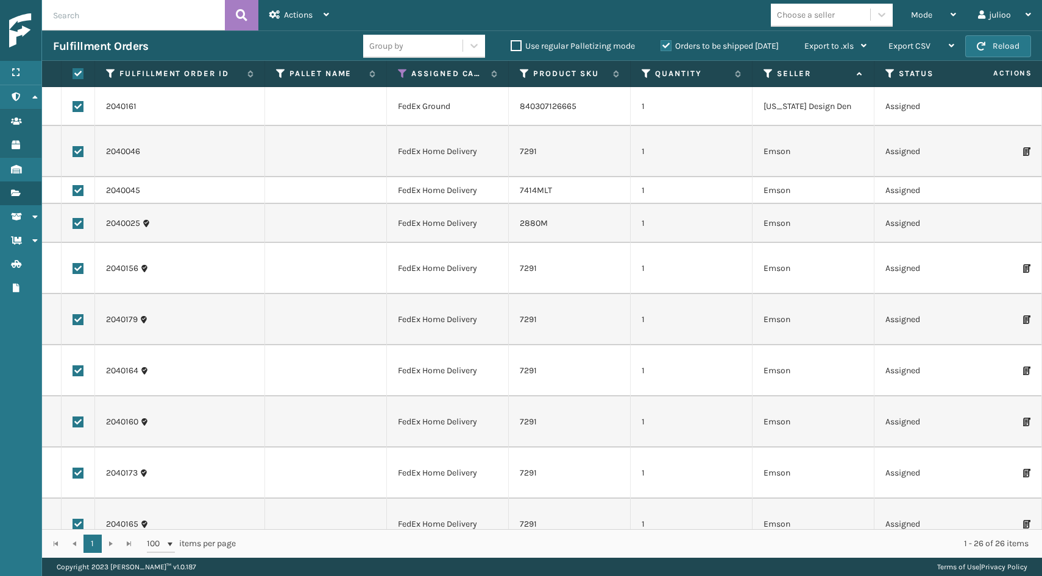
checkbox input "true"
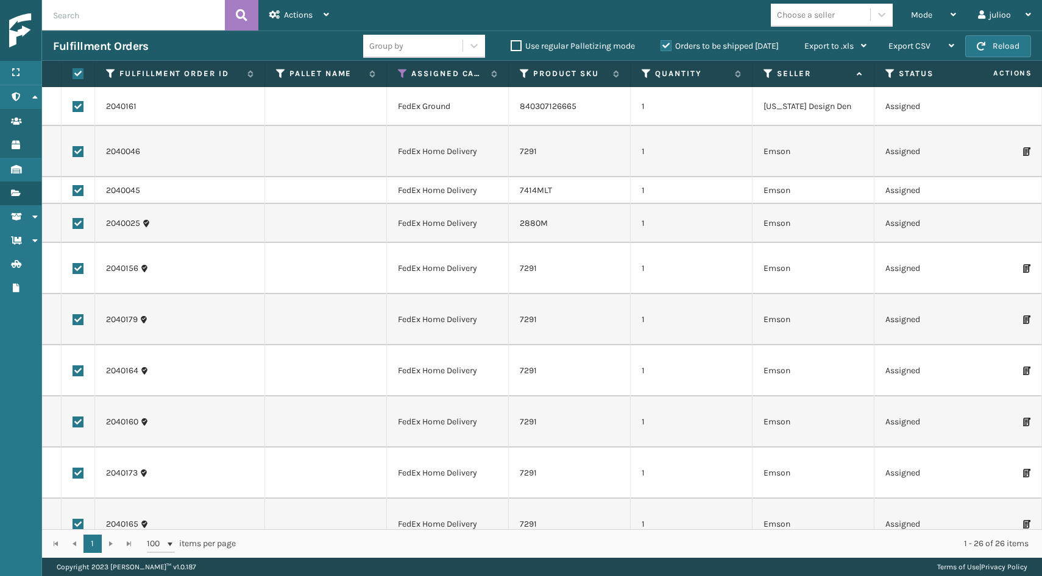
checkbox input "true"
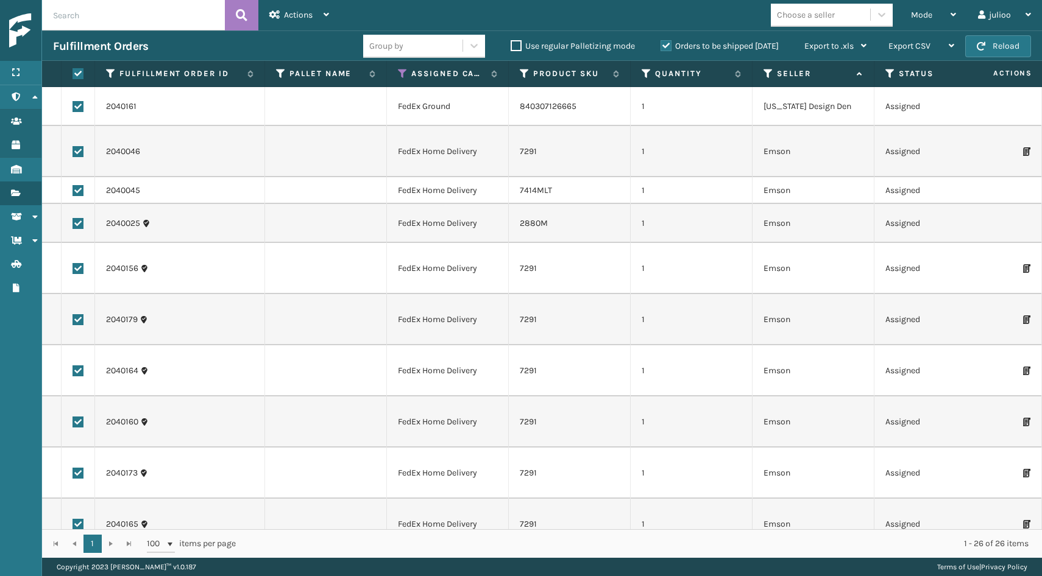
checkbox input "true"
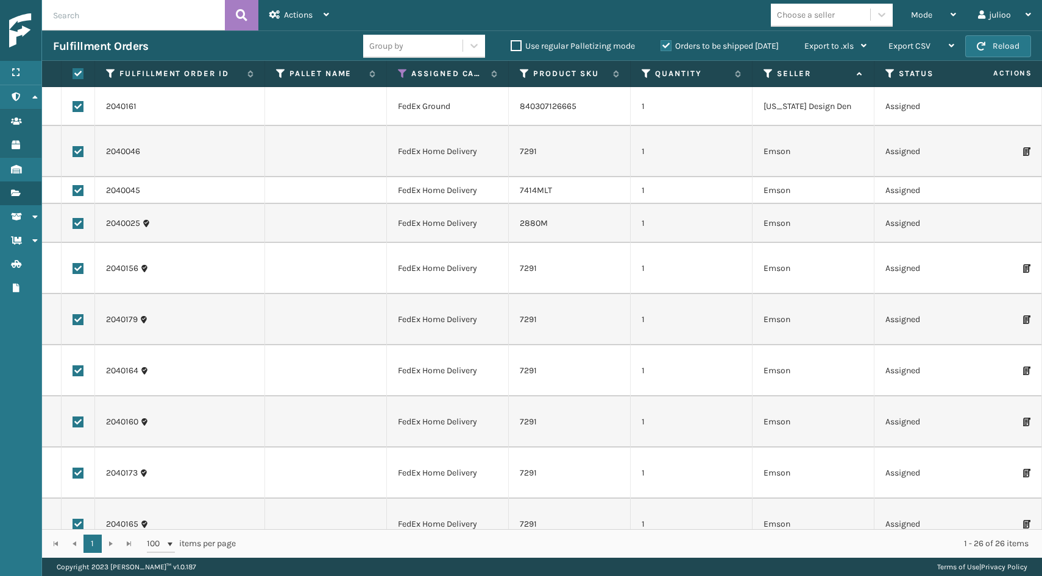
checkbox input "true"
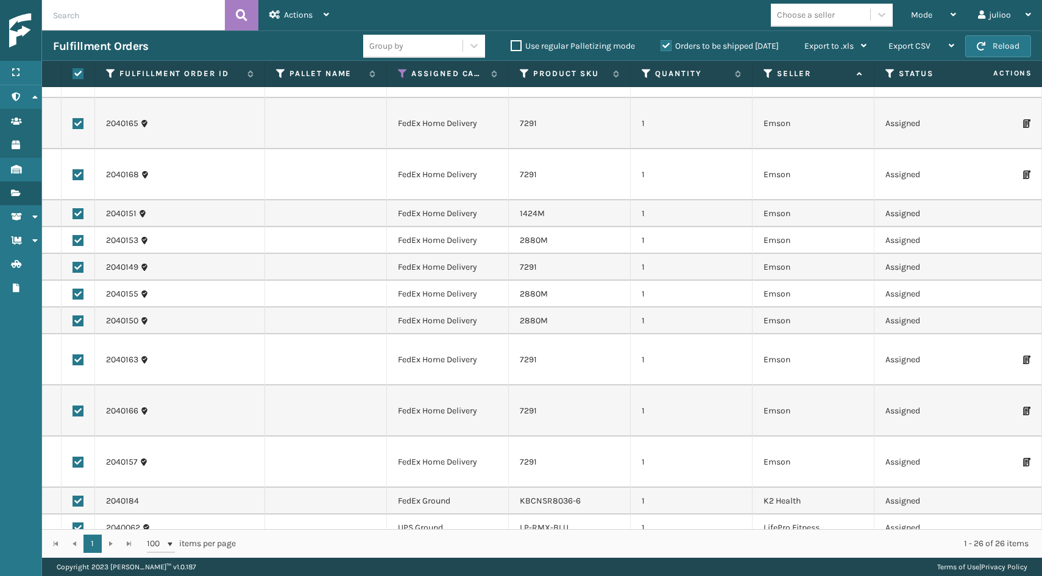
click at [76, 523] on label at bounding box center [78, 528] width 11 height 11
click at [73, 523] on input "checkbox" at bounding box center [73, 527] width 1 height 8
checkbox input "false"
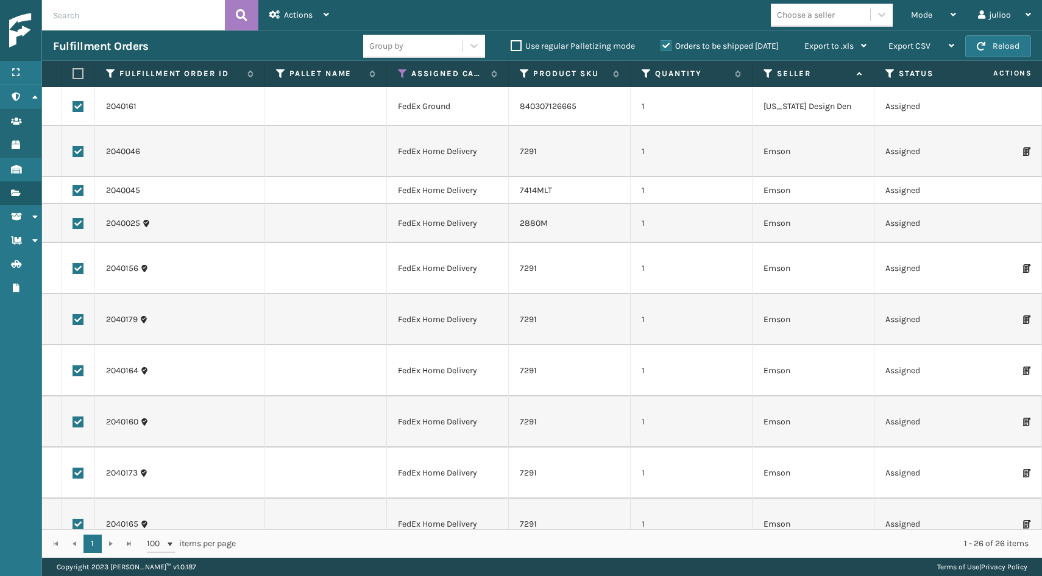
scroll to position [0, 0]
click at [318, 4] on div "Actions" at bounding box center [299, 15] width 60 height 30
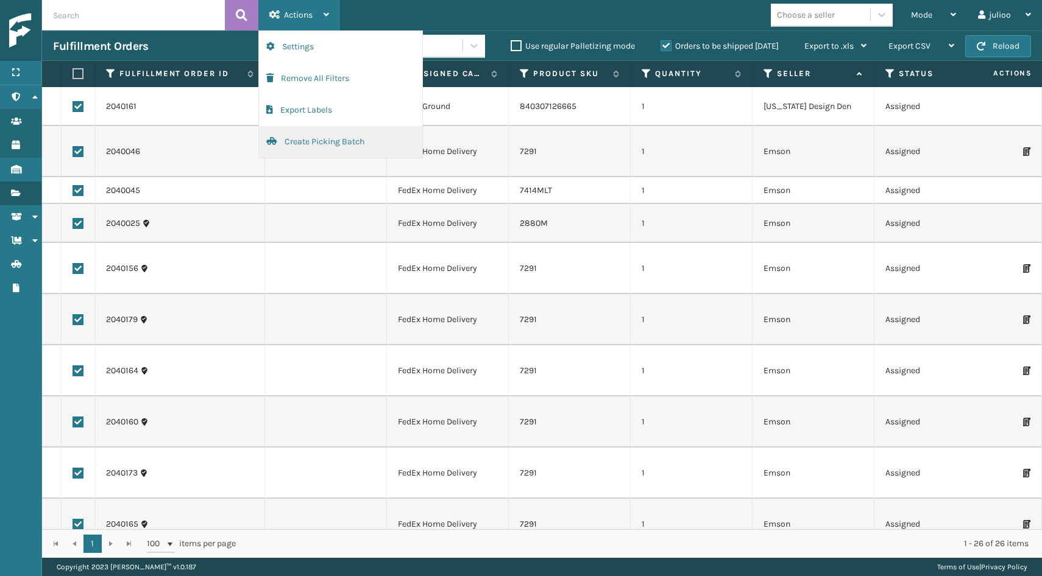
click at [305, 143] on button "Create Picking Batch" at bounding box center [340, 142] width 163 height 32
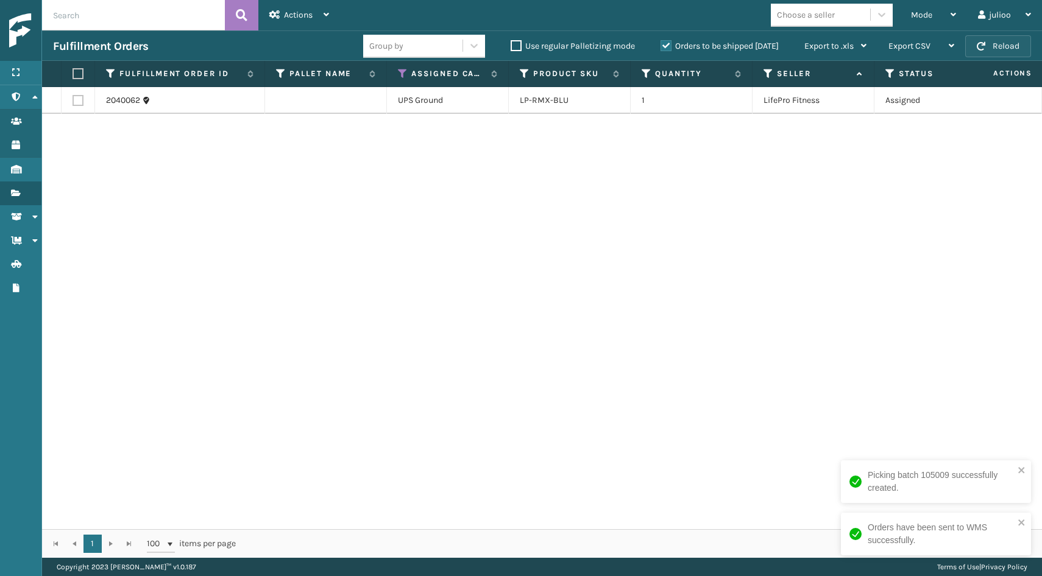
click at [983, 45] on span "button" at bounding box center [981, 46] width 9 height 9
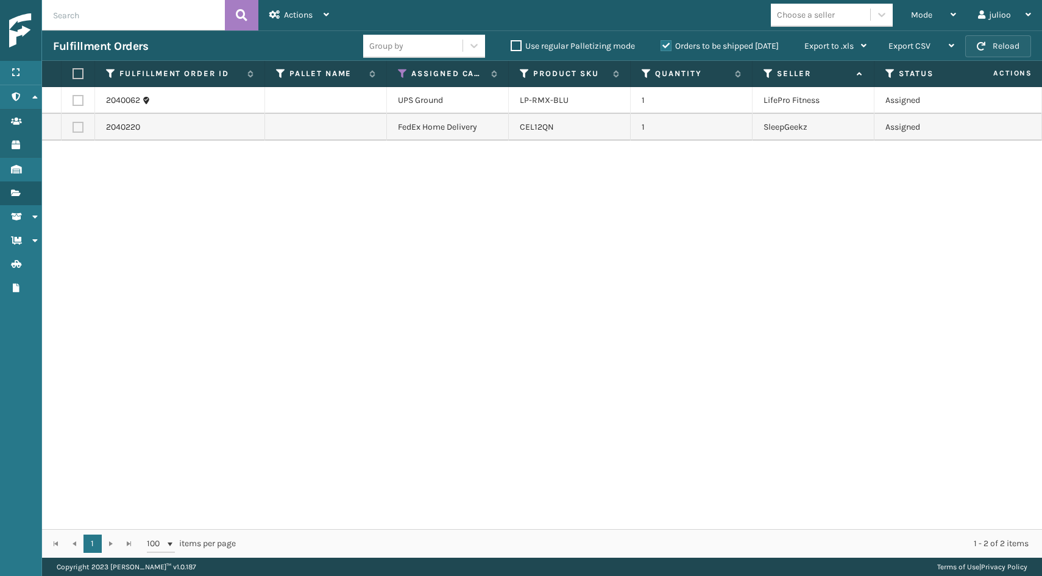
click at [1001, 37] on button "Reload" at bounding box center [998, 46] width 66 height 22
click at [75, 76] on label at bounding box center [76, 73] width 7 height 11
click at [73, 76] on input "checkbox" at bounding box center [73, 74] width 1 height 8
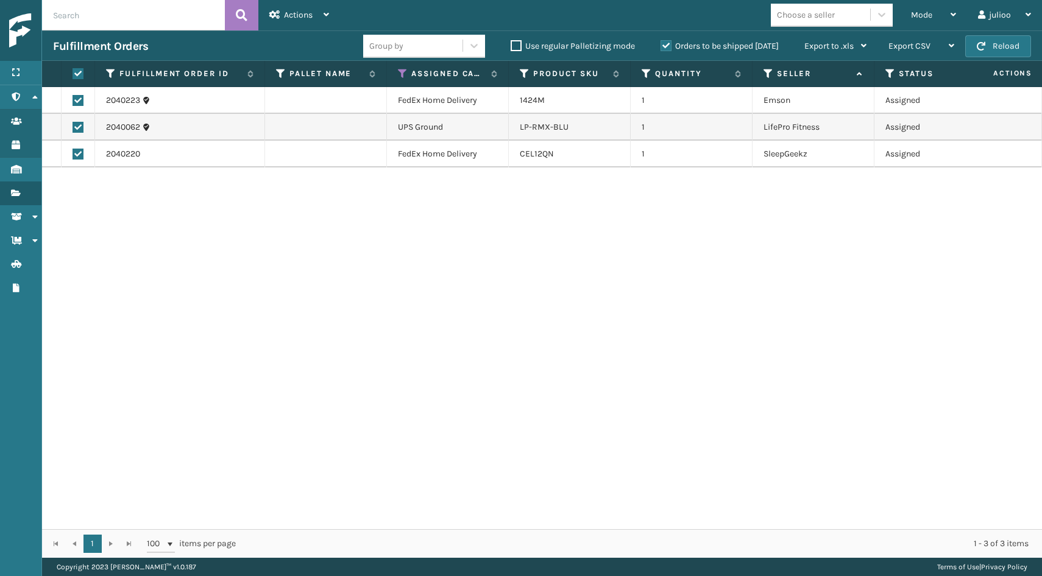
checkbox input "true"
click at [307, 13] on span "Actions" at bounding box center [298, 15] width 29 height 10
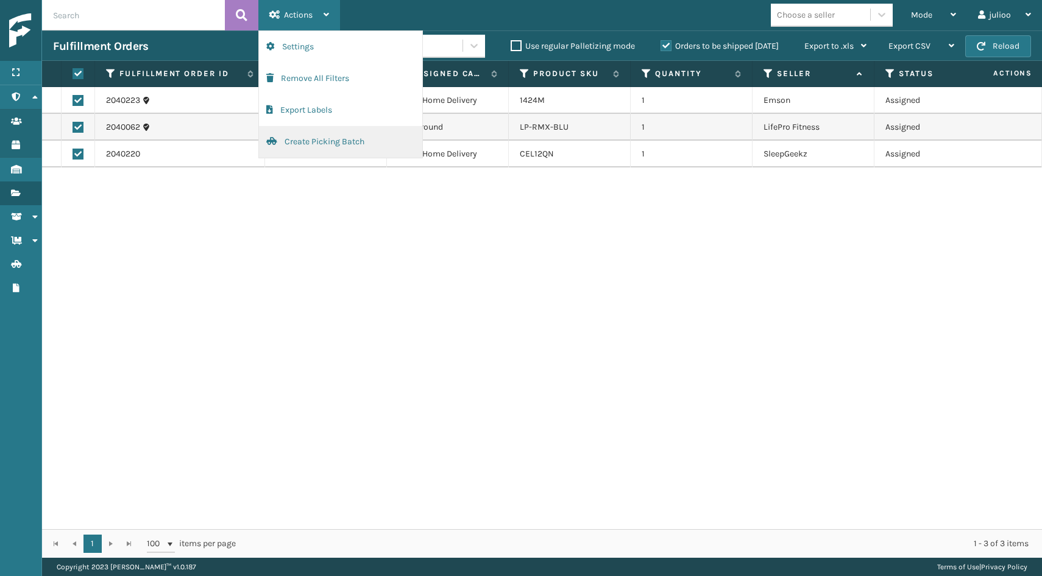
click at [322, 141] on button "Create Picking Batch" at bounding box center [340, 142] width 163 height 32
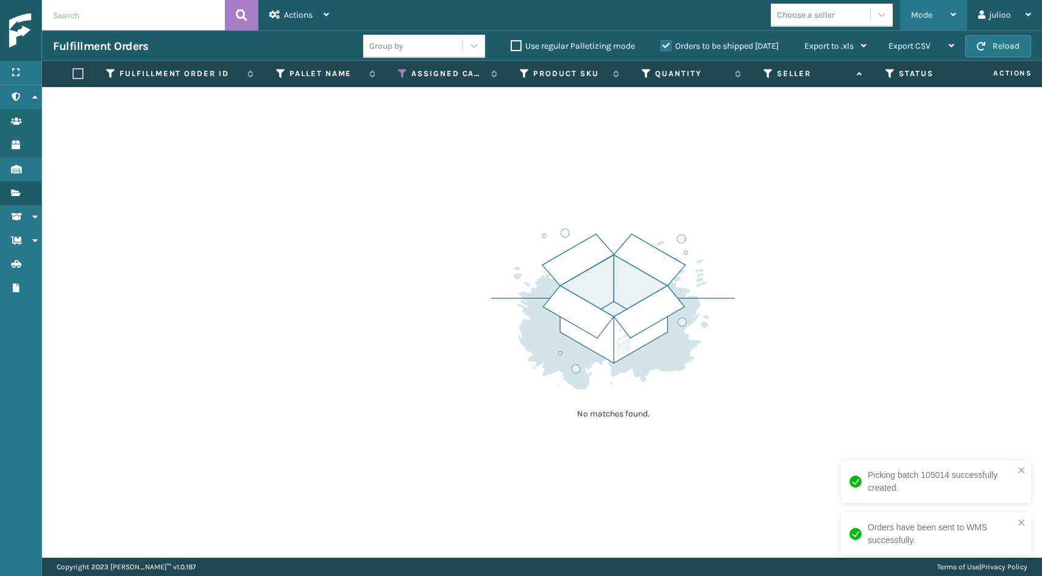
click at [928, 9] on div "Mode" at bounding box center [933, 15] width 45 height 30
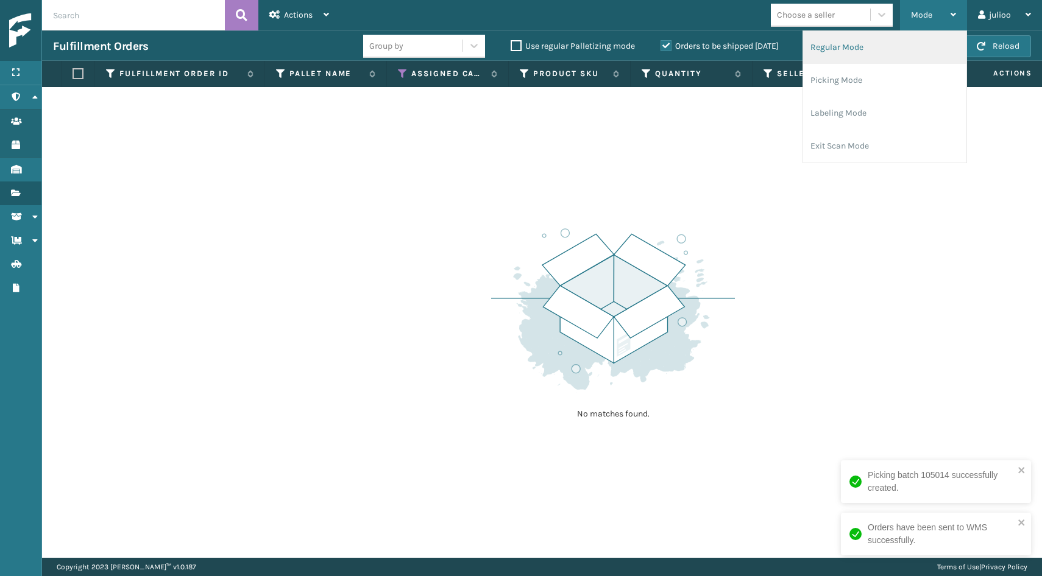
click at [873, 44] on li "Regular Mode" at bounding box center [884, 47] width 163 height 33
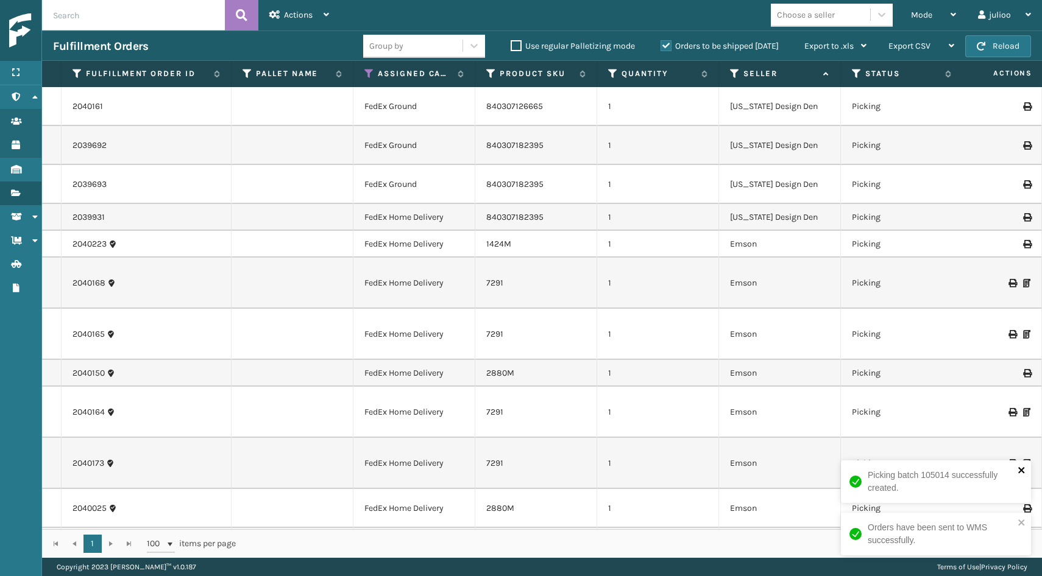
click at [1021, 471] on icon "close" at bounding box center [1021, 470] width 6 height 6
click at [988, 47] on button "Reload" at bounding box center [998, 46] width 66 height 22
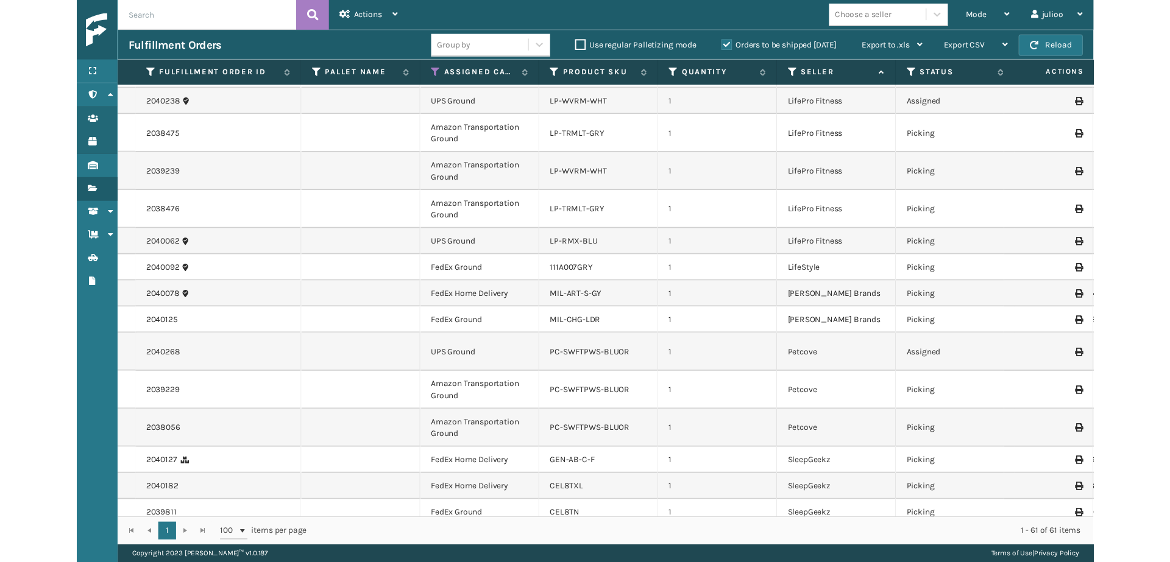
scroll to position [1037, 1]
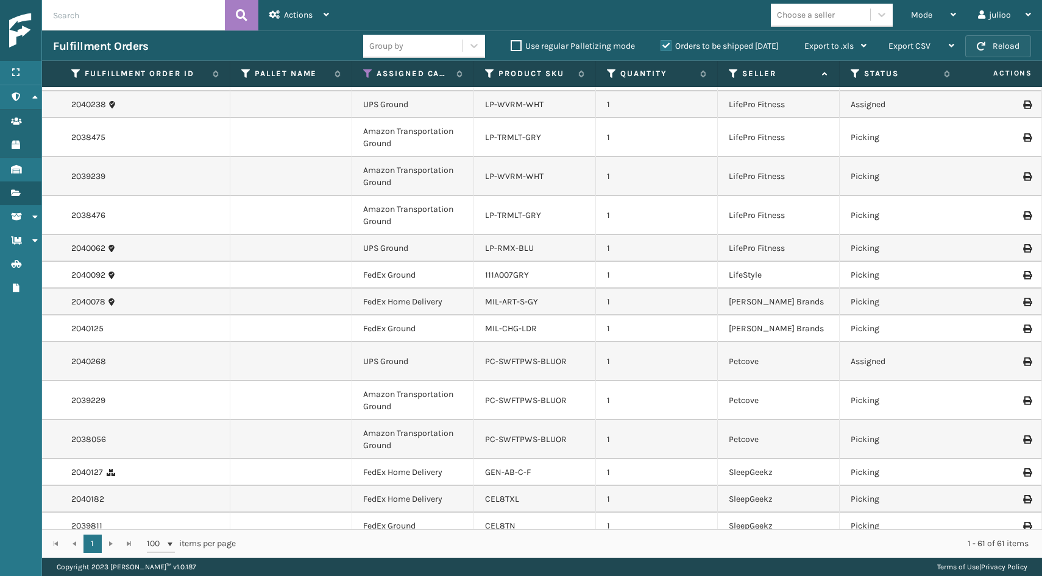
click at [993, 54] on button "Reload" at bounding box center [998, 46] width 66 height 22
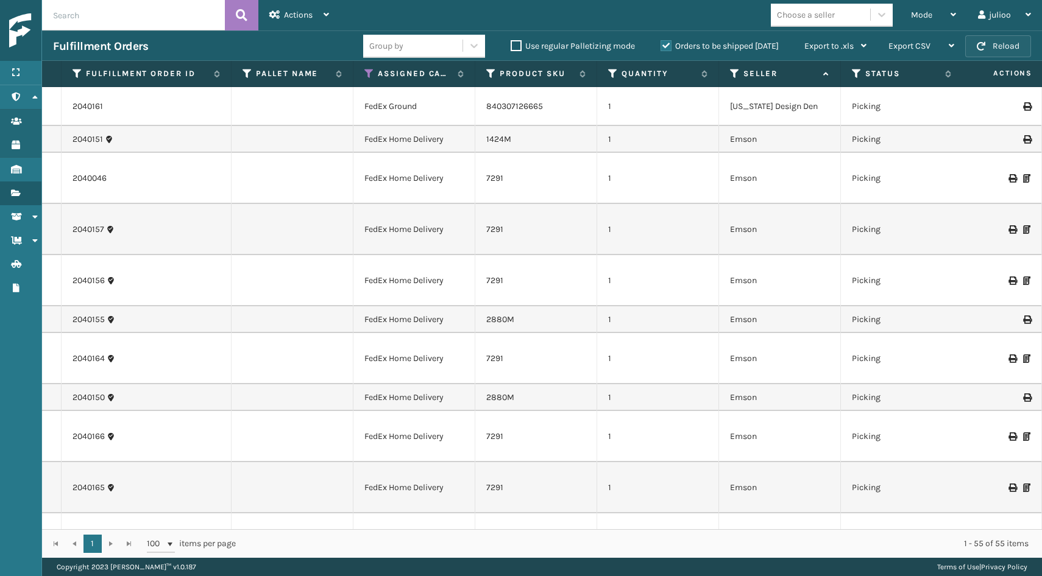
click at [1012, 55] on button "Reload" at bounding box center [998, 46] width 66 height 22
click at [985, 46] on span "button" at bounding box center [981, 46] width 9 height 9
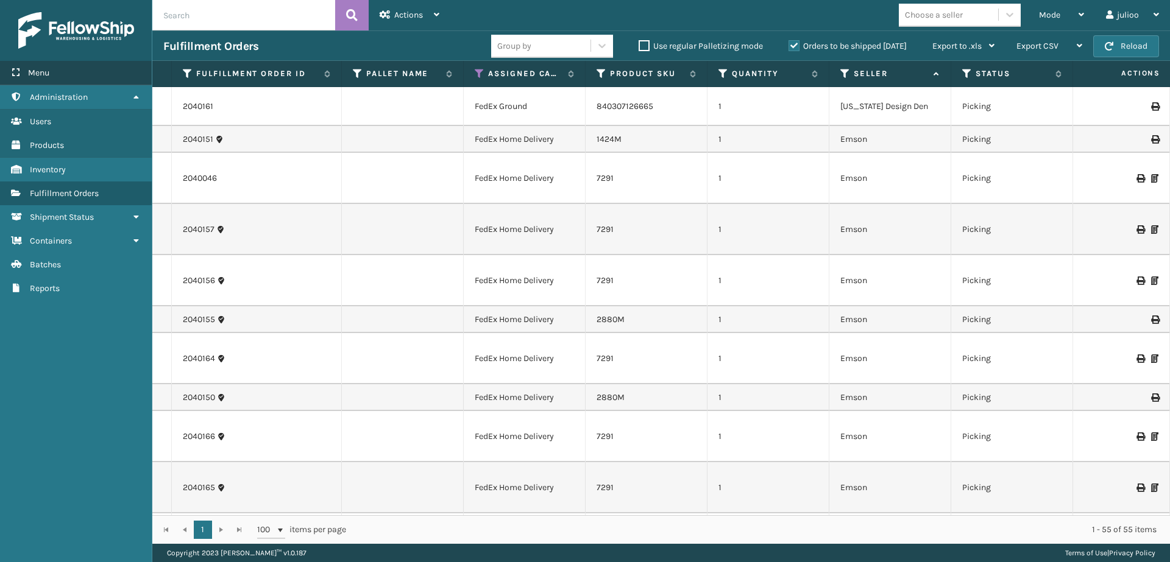
click at [86, 69] on div "Menu" at bounding box center [76, 73] width 152 height 24
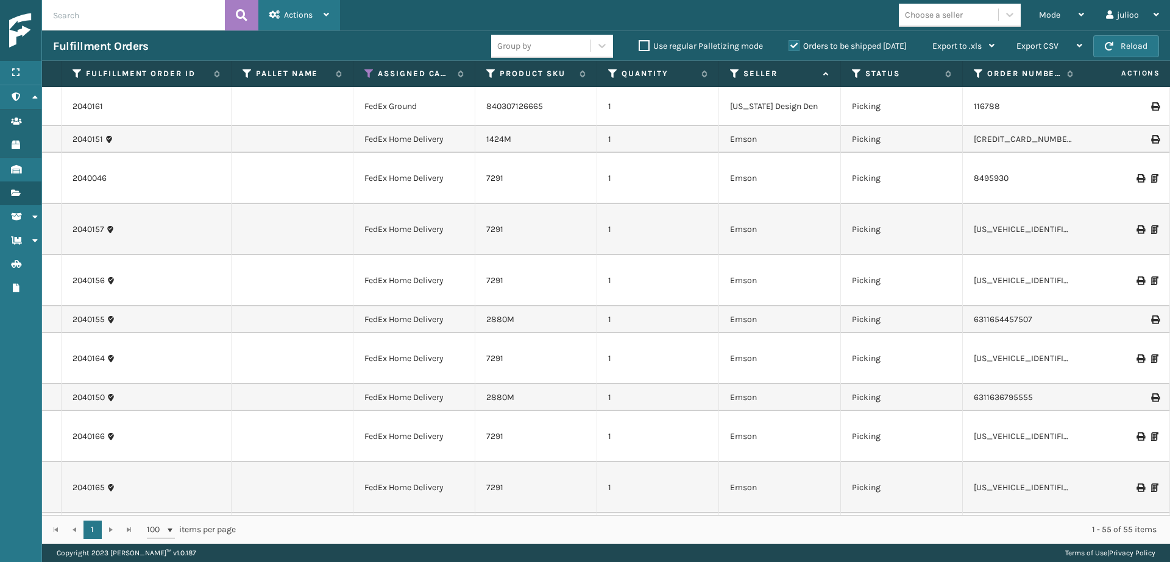
click at [284, 26] on div "Actions" at bounding box center [299, 15] width 60 height 30
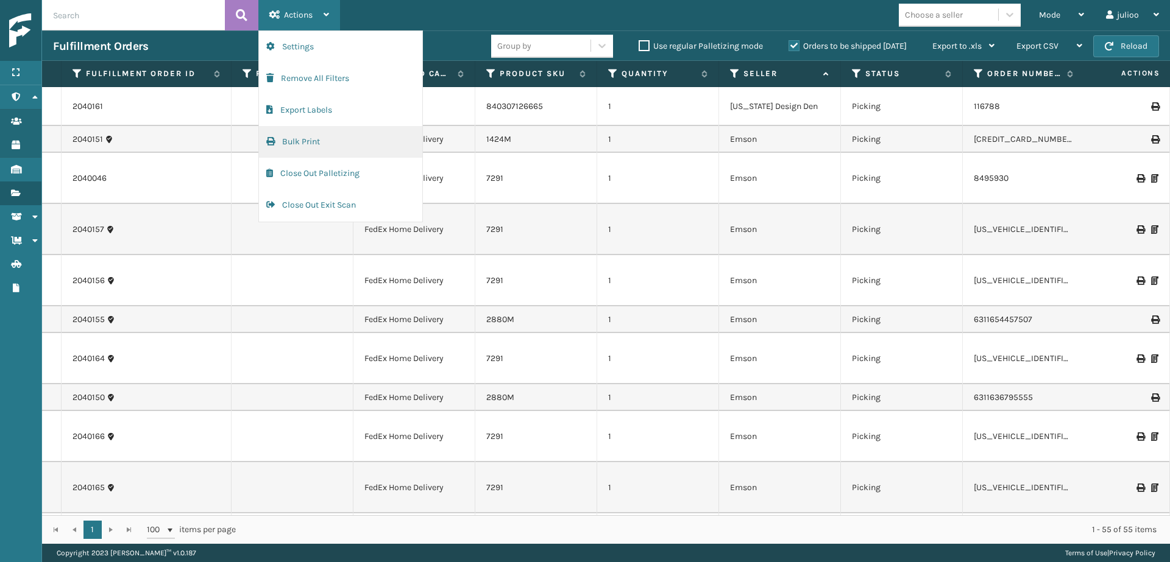
click at [332, 144] on button "Bulk Print" at bounding box center [340, 142] width 163 height 32
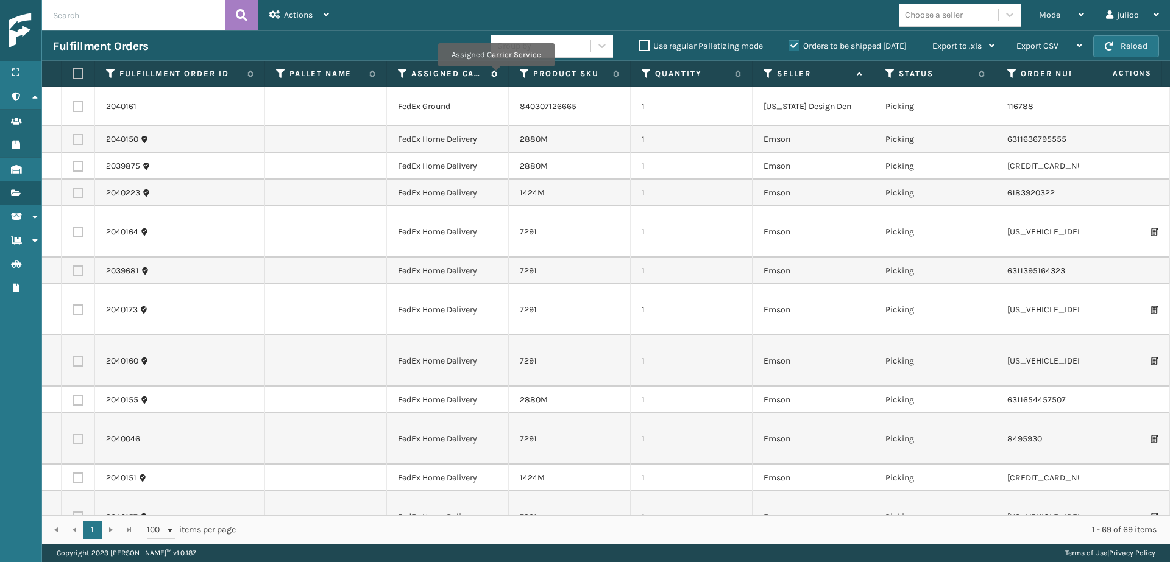
click at [495, 75] on icon at bounding box center [492, 73] width 10 height 7
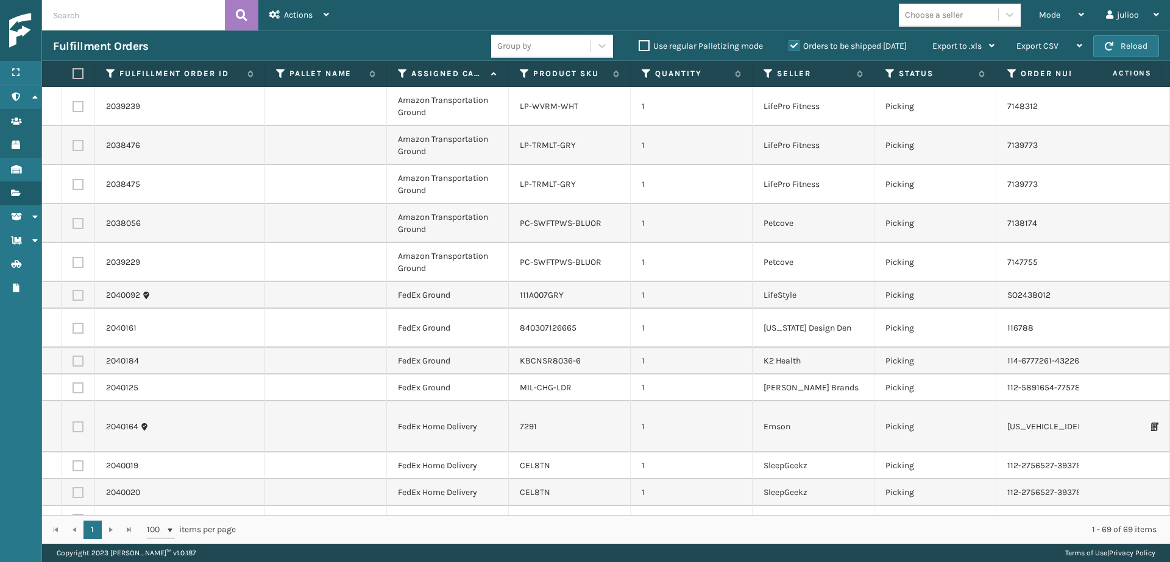
click at [77, 261] on label at bounding box center [78, 262] width 11 height 11
click at [73, 261] on input "checkbox" at bounding box center [73, 261] width 1 height 8
checkbox input "true"
click at [77, 224] on label at bounding box center [78, 223] width 11 height 11
click at [73, 224] on input "checkbox" at bounding box center [73, 222] width 1 height 8
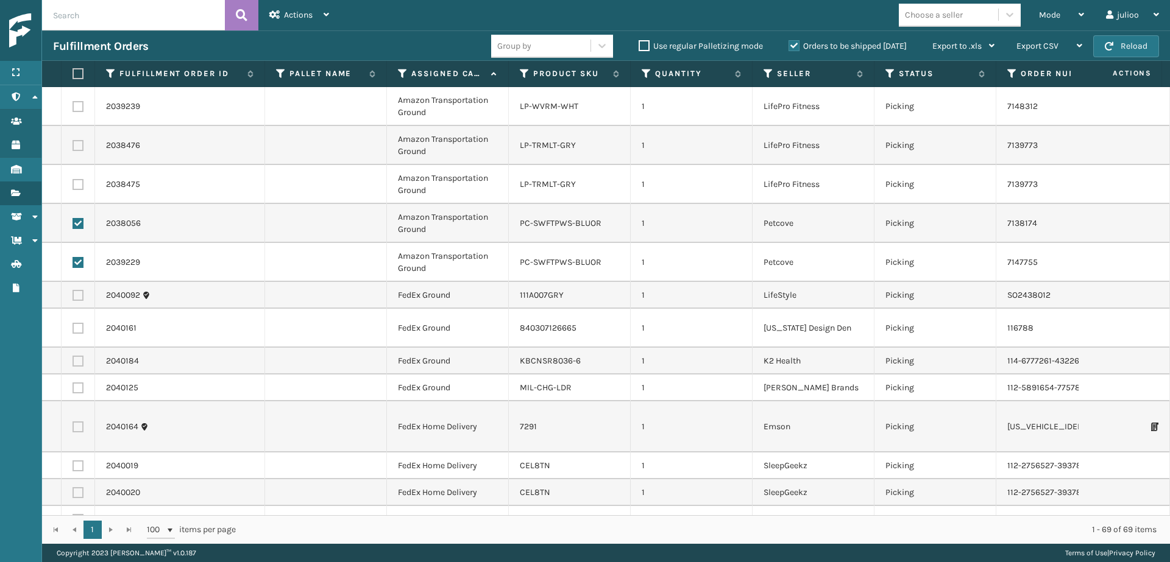
checkbox input "true"
click at [76, 184] on label at bounding box center [78, 184] width 11 height 11
click at [73, 184] on input "checkbox" at bounding box center [73, 183] width 1 height 8
checkbox input "true"
click at [80, 145] on label at bounding box center [78, 145] width 11 height 11
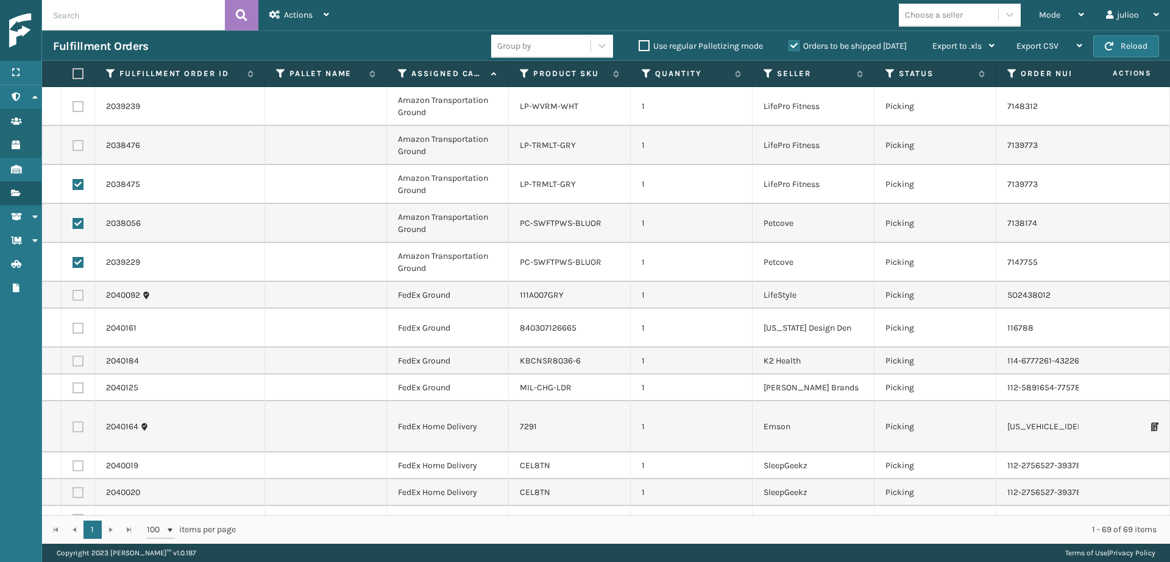
click at [73, 145] on input "checkbox" at bounding box center [73, 144] width 1 height 8
checkbox input "true"
click at [76, 108] on label at bounding box center [78, 106] width 11 height 11
click at [73, 108] on input "checkbox" at bounding box center [73, 105] width 1 height 8
checkbox input "true"
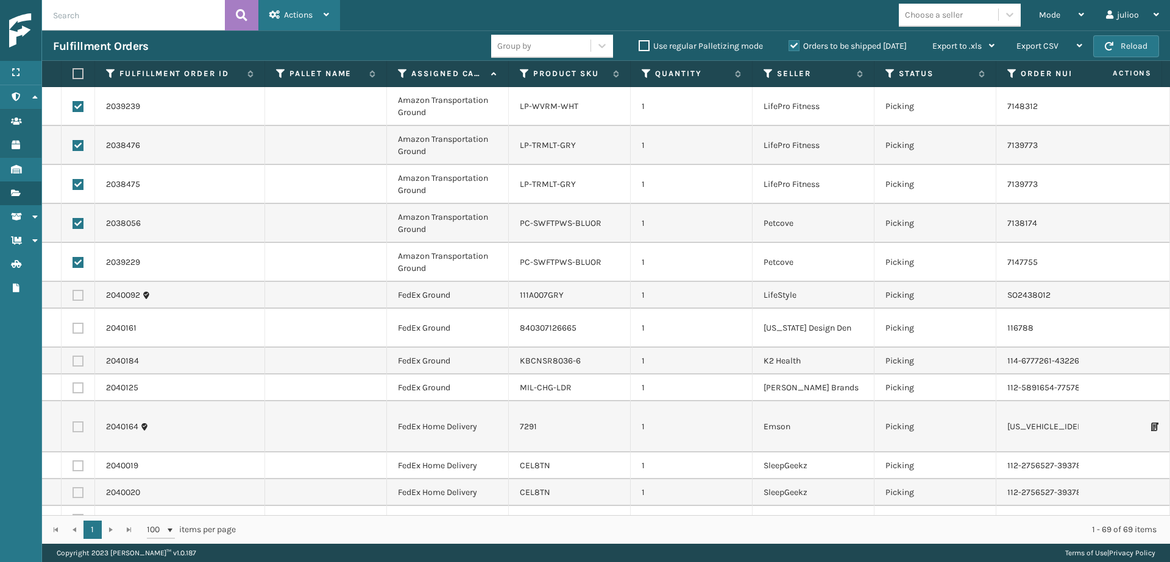
click at [287, 12] on span "Actions" at bounding box center [298, 15] width 29 height 10
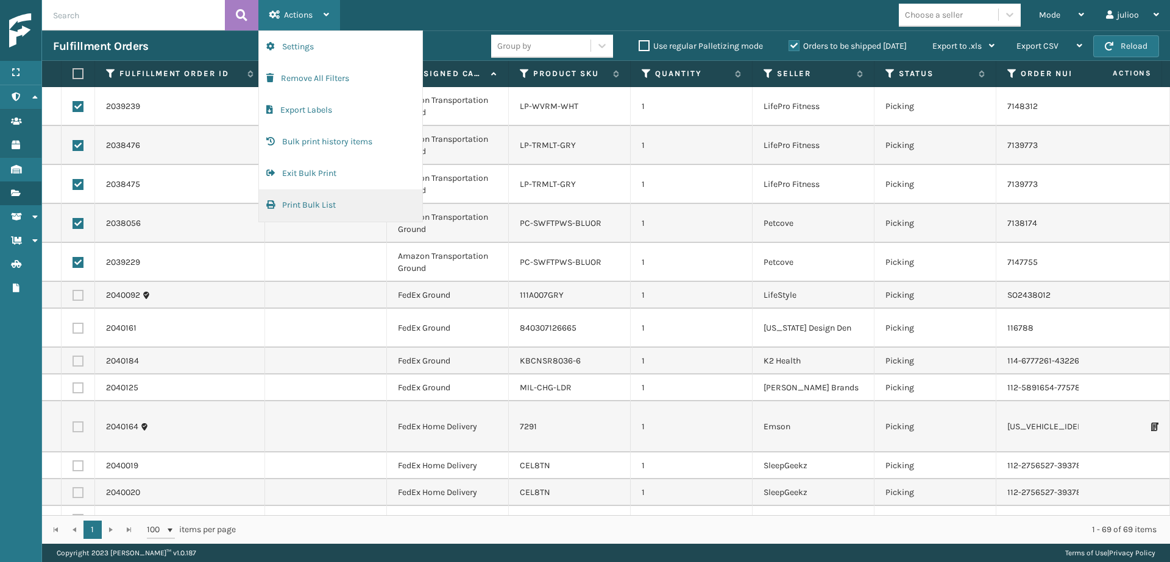
click at [314, 208] on button "Print Bulk List" at bounding box center [340, 206] width 163 height 32
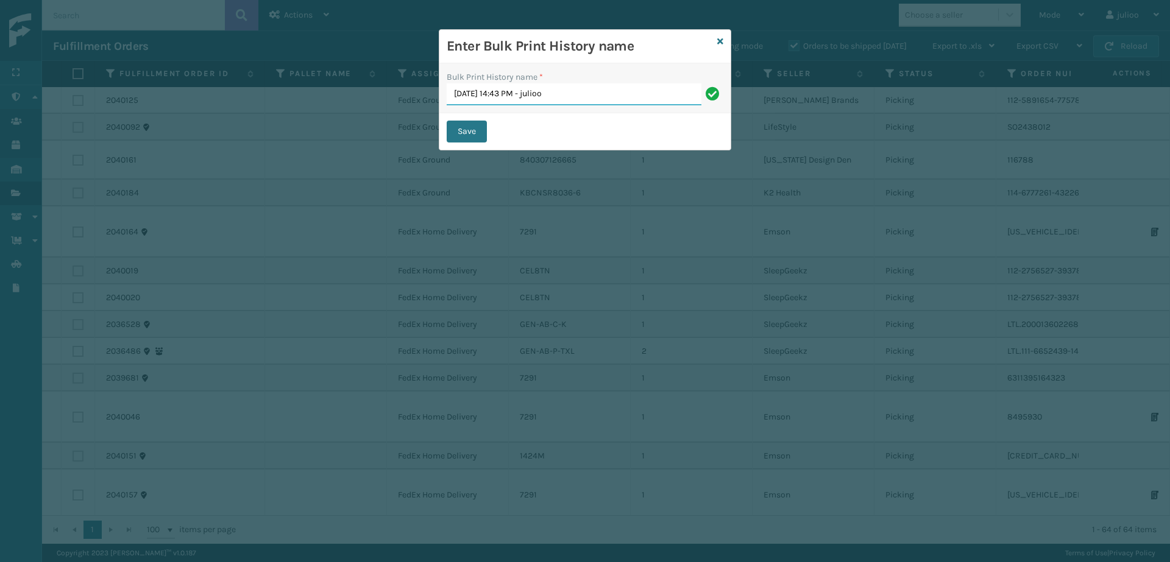
click at [467, 132] on button "Save" at bounding box center [467, 132] width 40 height 22
